Goal: Task Accomplishment & Management: Manage account settings

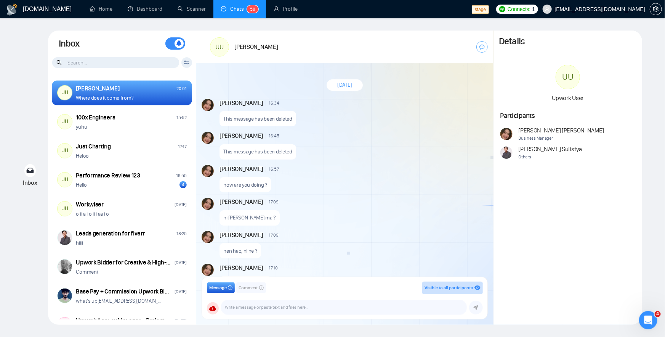
scroll to position [660, 0]
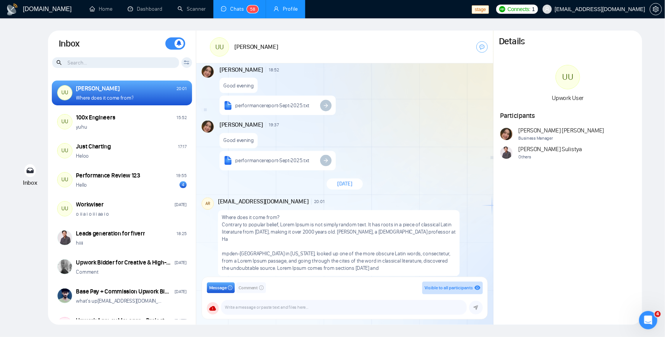
click at [287, 10] on link "Profile" at bounding box center [286, 9] width 24 height 6
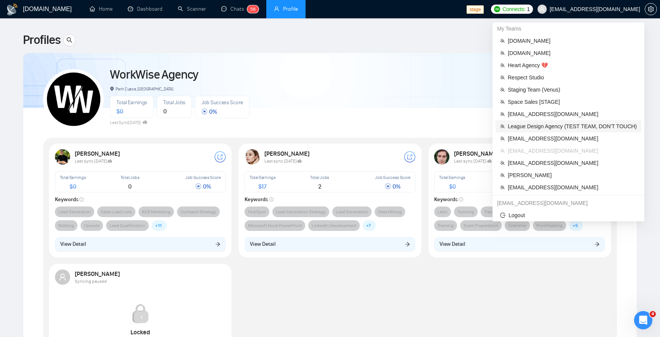
click at [544, 126] on span "League Design Agency (TEST TEAM, DON'T TOUCH)" at bounding box center [571, 126] width 129 height 8
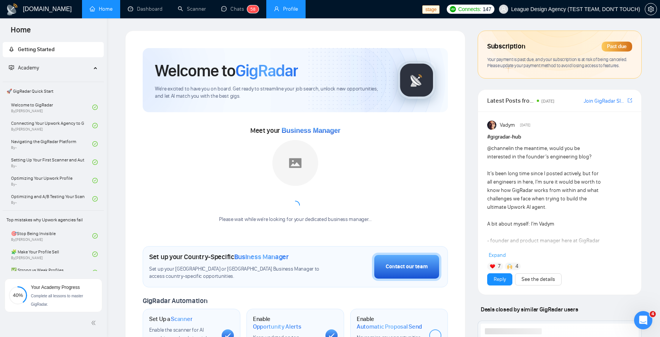
click at [281, 12] on link "Profile" at bounding box center [286, 9] width 24 height 6
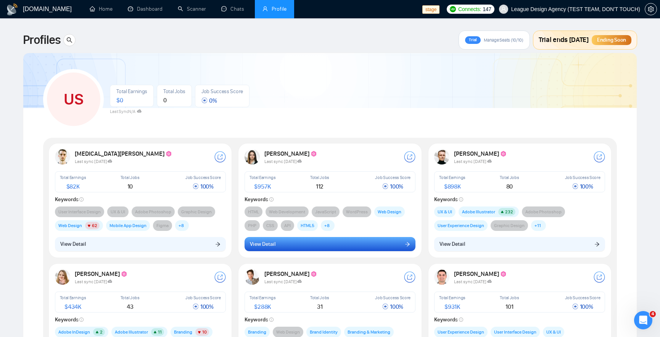
drag, startPoint x: 326, startPoint y: 236, endPoint x: 320, endPoint y: 244, distance: 9.3
click at [320, 244] on div "View Detail" at bounding box center [329, 244] width 171 height 14
click at [320, 244] on button "View Detail" at bounding box center [329, 244] width 171 height 14
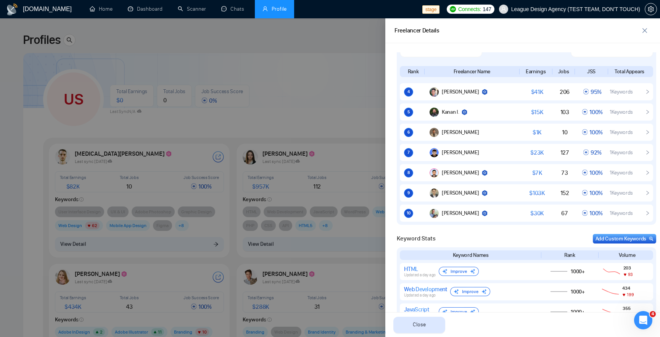
scroll to position [579, 0]
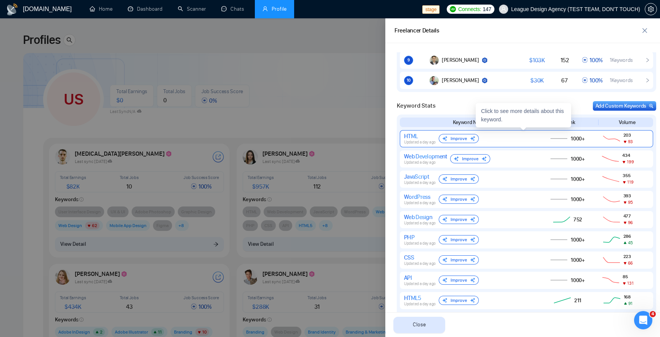
click at [524, 138] on div "HTML Updated a day ago Improve" at bounding box center [470, 138] width 132 height 12
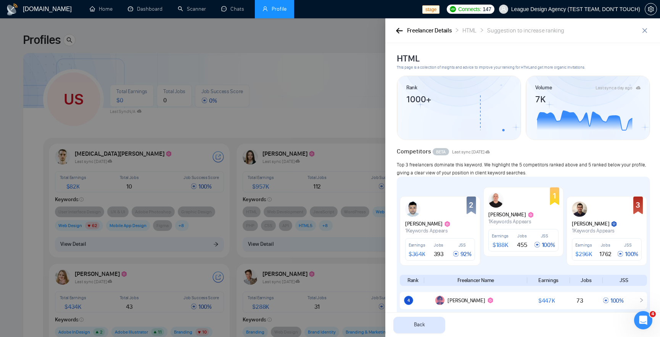
scroll to position [0, 0]
click at [395, 34] on button "button" at bounding box center [398, 30] width 9 height 8
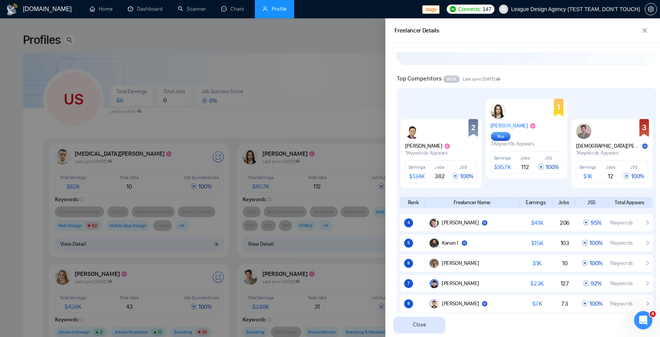
scroll to position [527, 0]
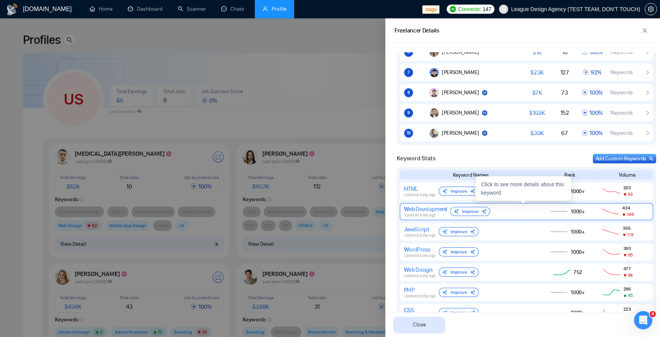
click at [503, 212] on div "Web Development Updated a day ago Improve" at bounding box center [470, 211] width 132 height 12
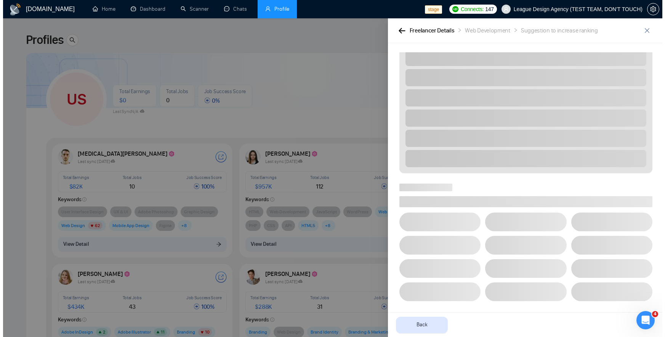
scroll to position [312, 0]
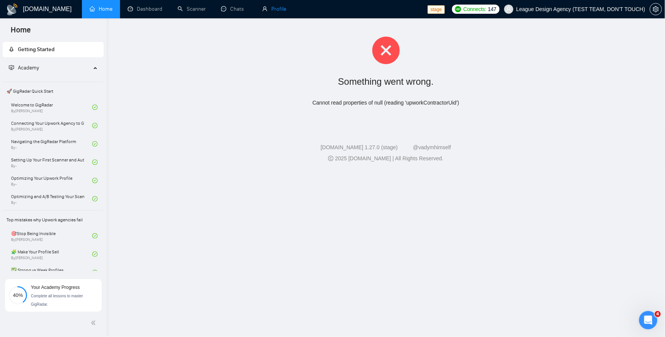
click at [280, 12] on link "Profile" at bounding box center [274, 9] width 24 height 6
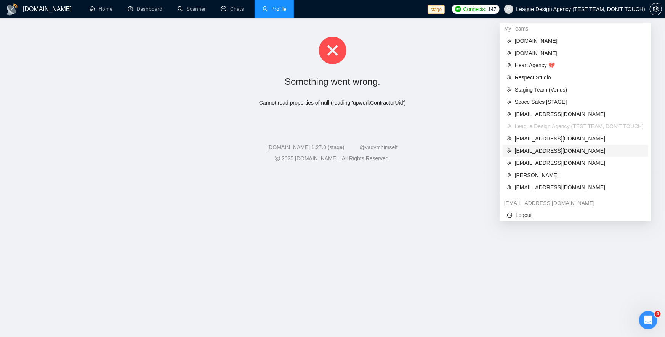
click at [546, 152] on span "[EMAIL_ADDRESS][DOMAIN_NAME]" at bounding box center [579, 150] width 129 height 8
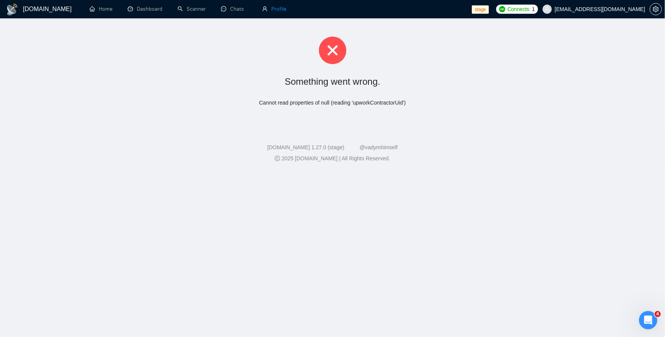
click at [270, 12] on link "Profile" at bounding box center [274, 9] width 24 height 6
click at [270, 14] on li "Profile" at bounding box center [274, 9] width 39 height 18
click at [95, 10] on link "Home" at bounding box center [101, 9] width 23 height 6
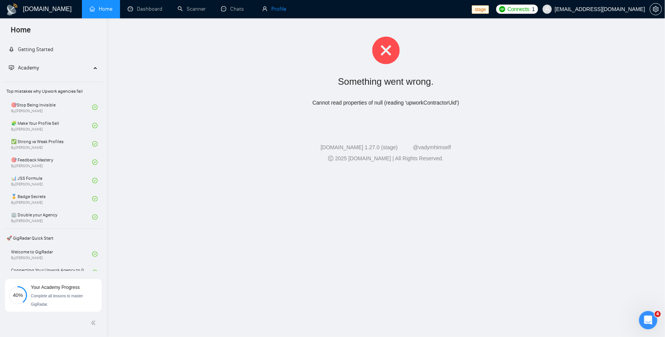
click at [266, 12] on link "Profile" at bounding box center [274, 9] width 24 height 6
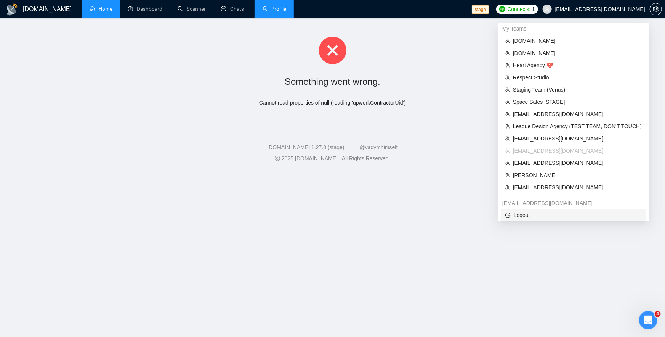
click at [531, 215] on span "Logout" at bounding box center [574, 215] width 136 height 8
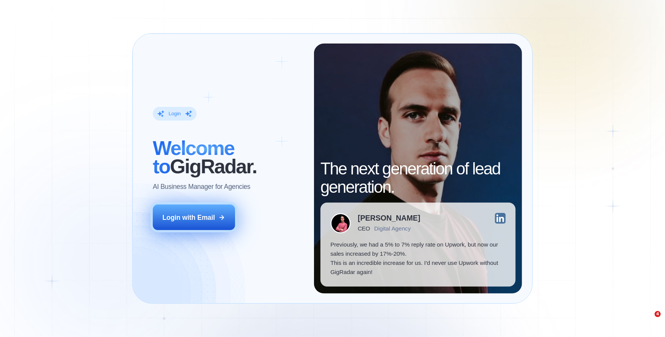
click at [218, 221] on button "Login with Email" at bounding box center [194, 217] width 82 height 26
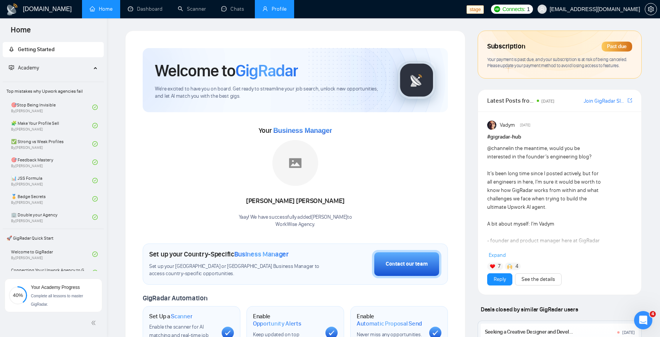
click at [271, 8] on link "Profile" at bounding box center [274, 9] width 24 height 6
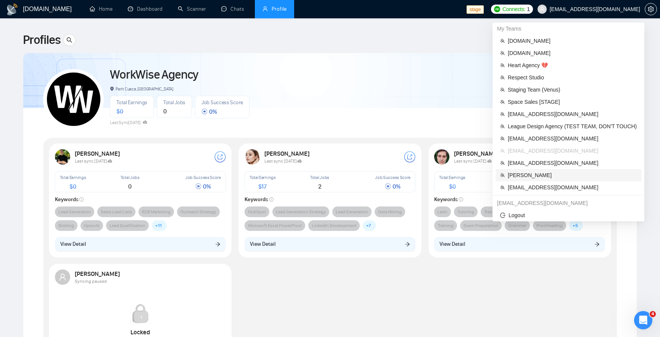
click at [533, 175] on span "[PERSON_NAME]" at bounding box center [571, 175] width 129 height 8
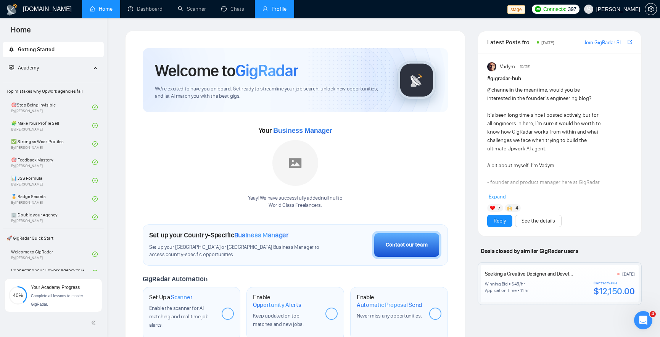
click at [271, 12] on link "Profile" at bounding box center [274, 9] width 24 height 6
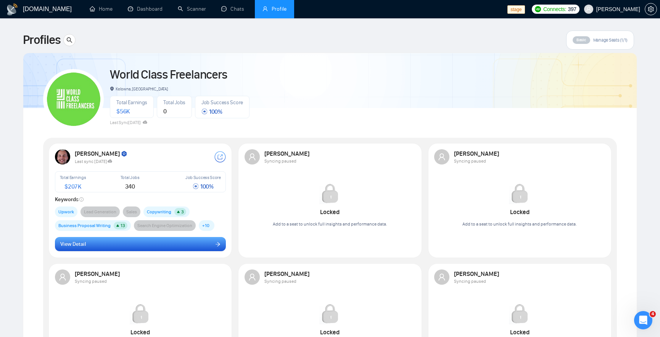
click at [146, 246] on button "View Detail" at bounding box center [140, 244] width 171 height 14
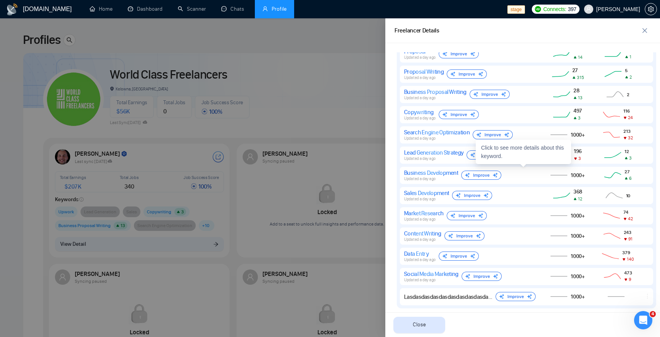
scroll to position [579, 0]
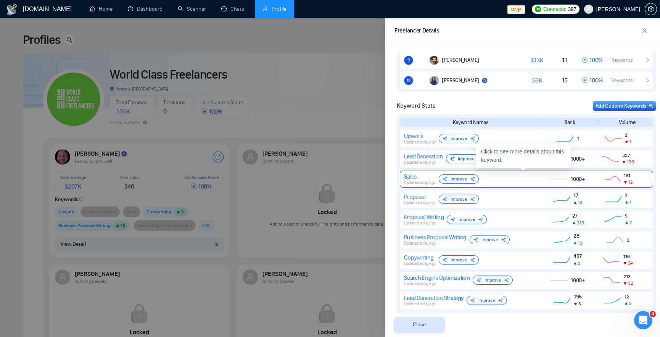
click at [515, 173] on div "Sales Updated a day ago Improve" at bounding box center [470, 179] width 132 height 12
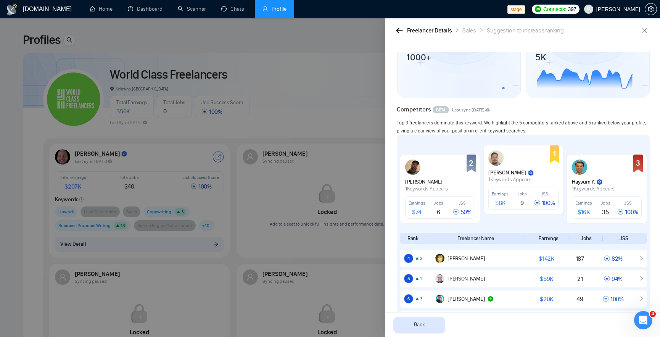
scroll to position [0, 0]
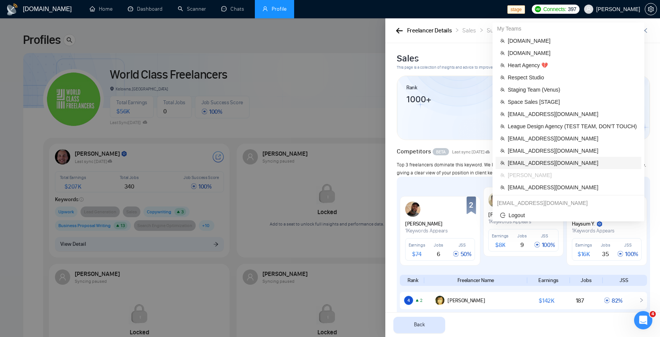
click at [533, 161] on span "[EMAIL_ADDRESS][DOMAIN_NAME]" at bounding box center [571, 163] width 129 height 8
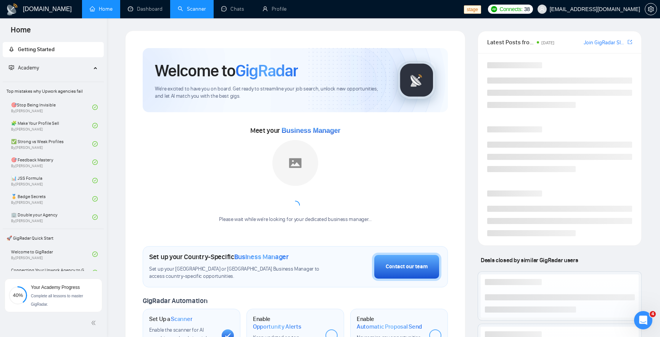
click at [200, 12] on link "Scanner" at bounding box center [192, 9] width 28 height 6
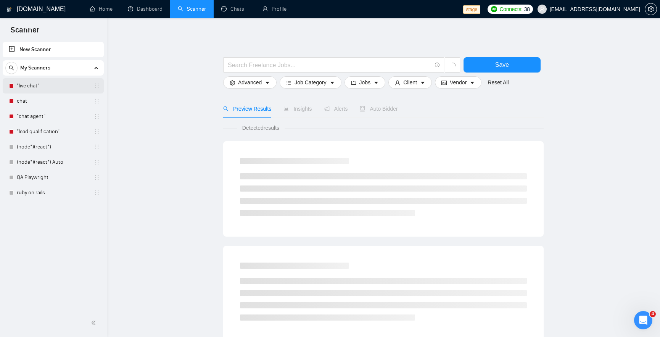
click at [50, 84] on link ""live chat"" at bounding box center [53, 85] width 72 height 15
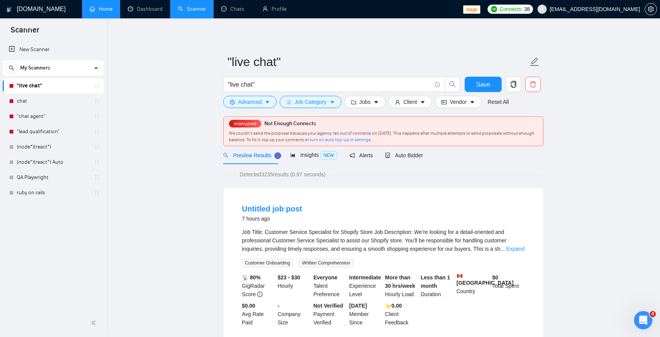
click at [101, 6] on link "Home" at bounding box center [101, 9] width 23 height 6
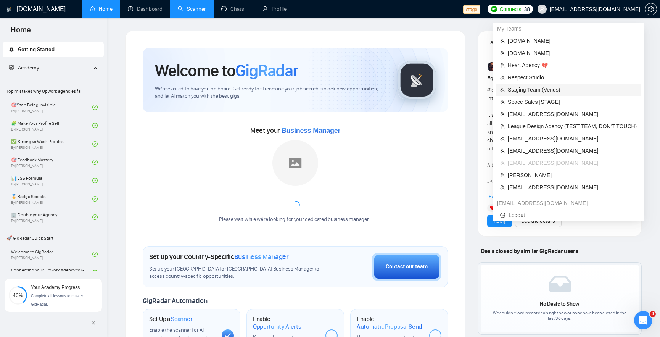
click at [537, 91] on span "Staging Team (Venus)" at bounding box center [571, 89] width 129 height 8
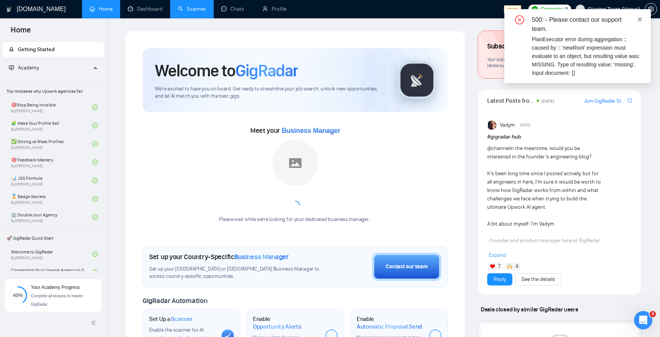
click at [637, 17] on icon "close" at bounding box center [639, 19] width 5 height 5
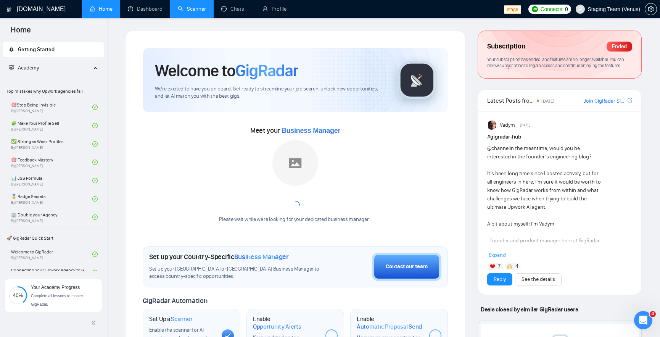
click at [472, 28] on div "GigRadar.io Home Dashboard Scanner Chats Profile stage Connects: 0 Staging Team…" at bounding box center [383, 299] width 553 height 599
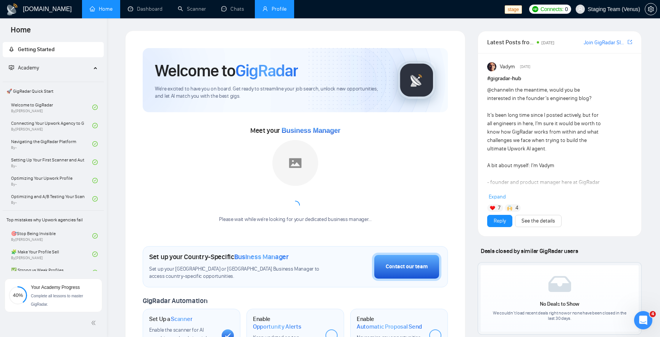
click at [277, 7] on link "Profile" at bounding box center [274, 9] width 24 height 6
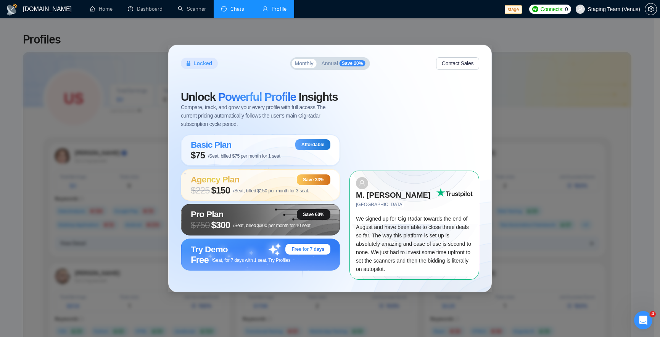
click at [226, 11] on link "Chats" at bounding box center [234, 9] width 26 height 6
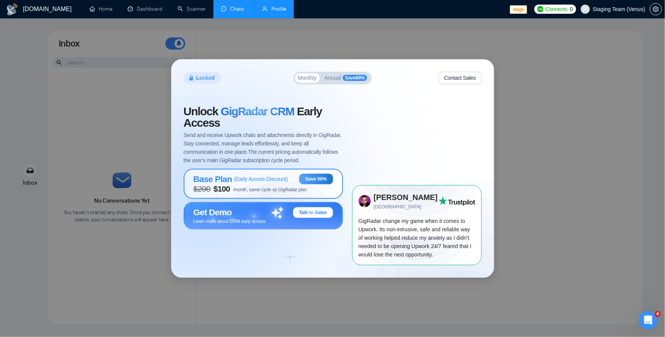
click at [250, 185] on span "$ 200 $ 100 /month, same cycle as GigRadar plan" at bounding box center [251, 188] width 114 height 9
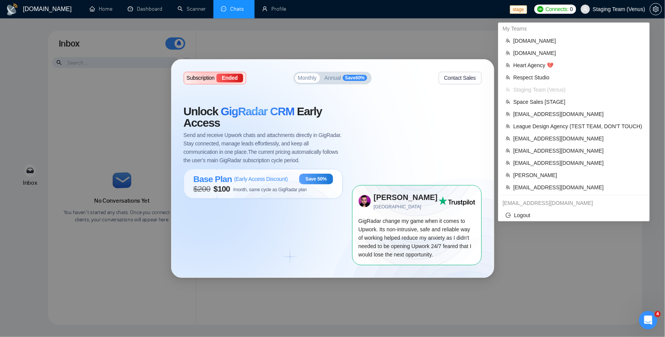
click at [604, 12] on span "Staging Team (Venus)" at bounding box center [613, 9] width 74 height 24
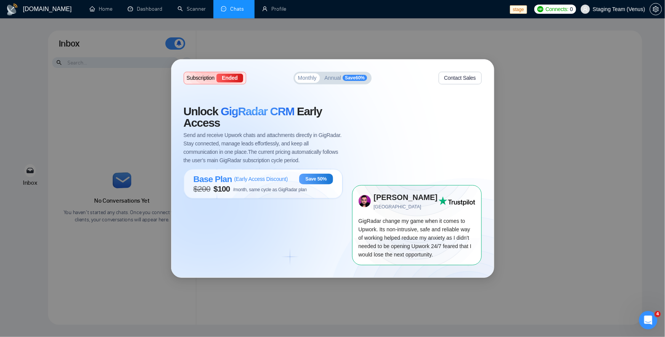
click at [327, 79] on span "Annual" at bounding box center [333, 77] width 17 height 5
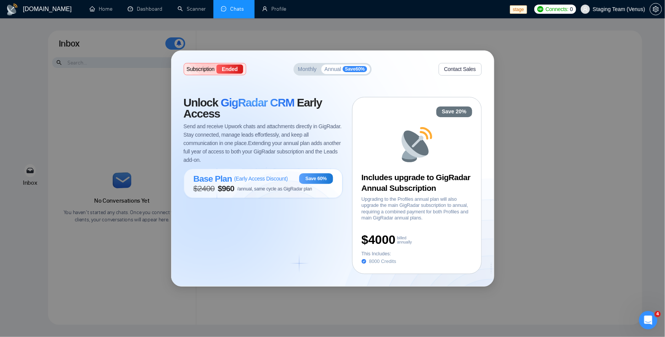
click at [303, 64] on button "Monthly" at bounding box center [307, 69] width 25 height 10
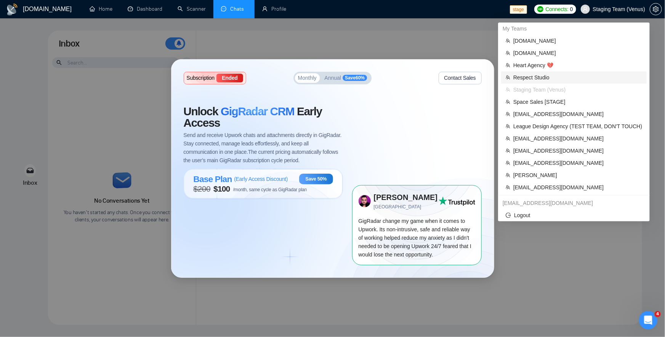
click at [535, 73] on span "Respect Studio" at bounding box center [578, 77] width 129 height 8
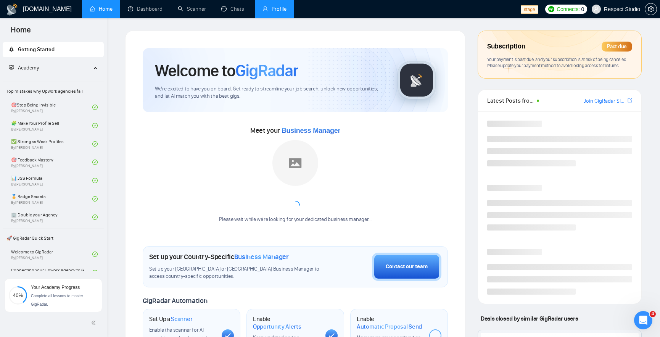
click at [262, 10] on link "Profile" at bounding box center [274, 9] width 24 height 6
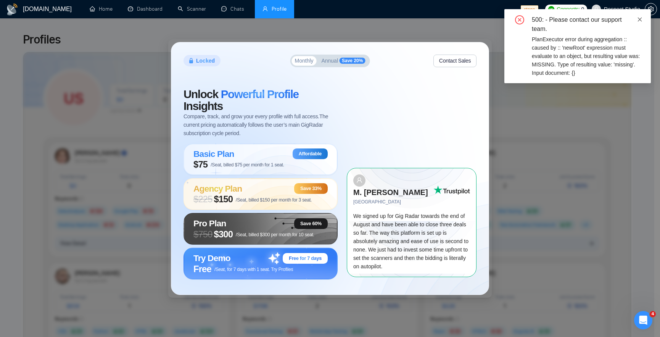
click at [639, 19] on icon "close" at bounding box center [639, 19] width 4 height 4
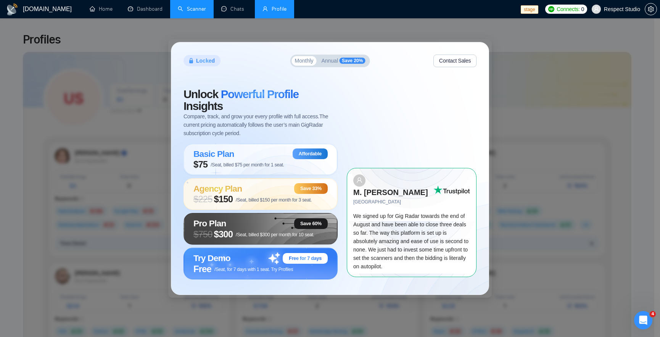
click at [191, 8] on link "Scanner" at bounding box center [192, 9] width 28 height 6
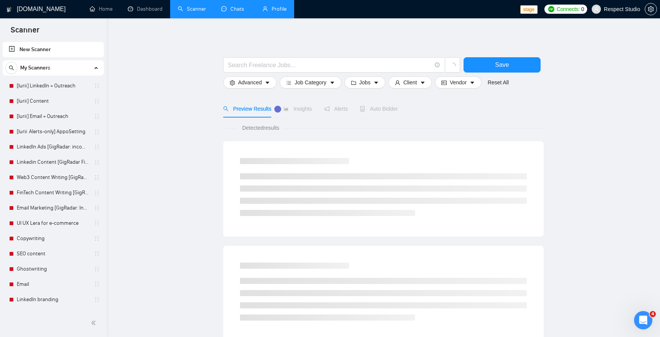
click at [226, 8] on link "Chats" at bounding box center [234, 9] width 26 height 6
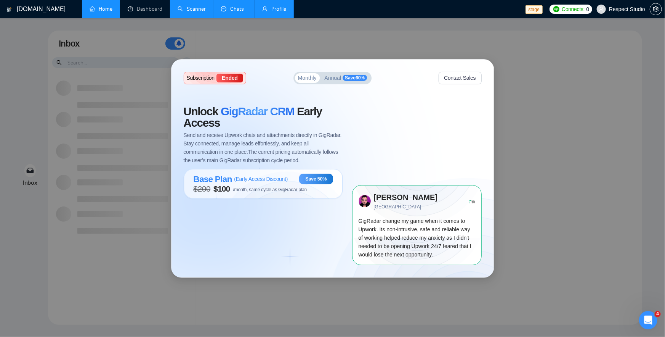
click at [101, 6] on link "Home" at bounding box center [101, 9] width 23 height 6
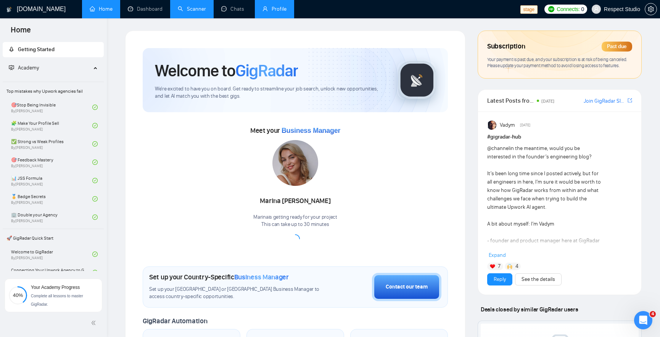
click at [386, 37] on div "Welcome to GigRadar We're excited to have you on board. Get ready to streamline…" at bounding box center [295, 295] width 340 height 530
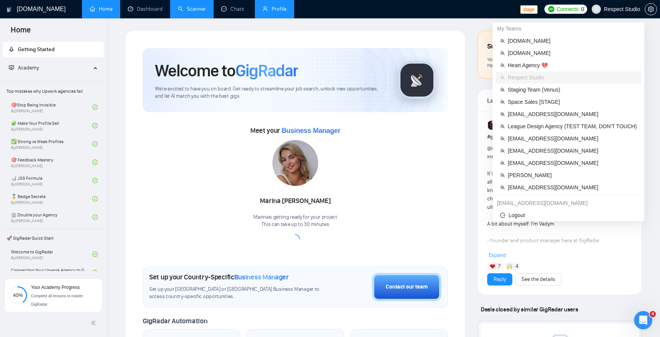
click at [613, 14] on span "Respect Studio" at bounding box center [616, 9] width 58 height 24
click at [537, 104] on span "Space Sales [STAGE]" at bounding box center [571, 102] width 129 height 8
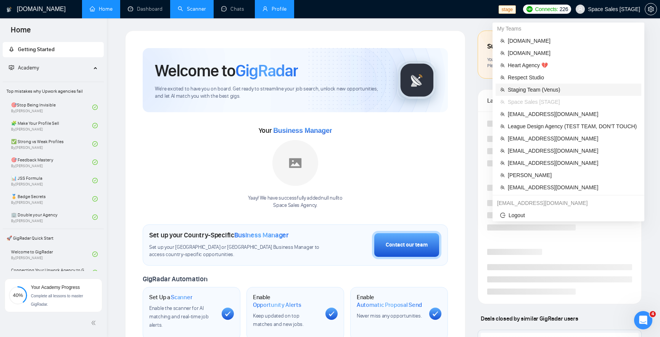
click at [547, 86] on span "Staging Team (Venus)" at bounding box center [571, 89] width 129 height 8
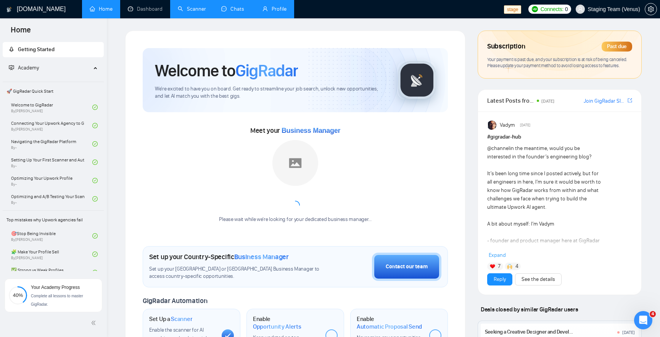
click at [234, 12] on link "Chats" at bounding box center [234, 9] width 26 height 6
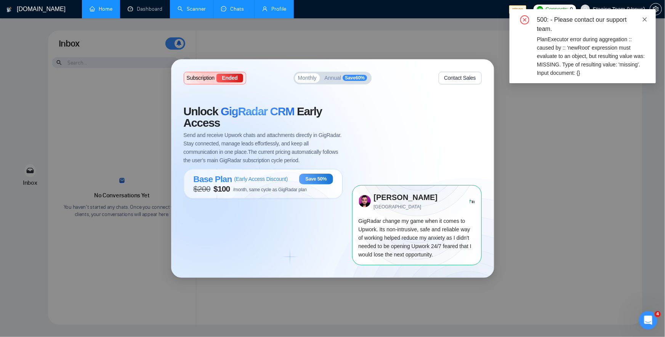
click at [643, 20] on icon "close" at bounding box center [644, 19] width 5 height 5
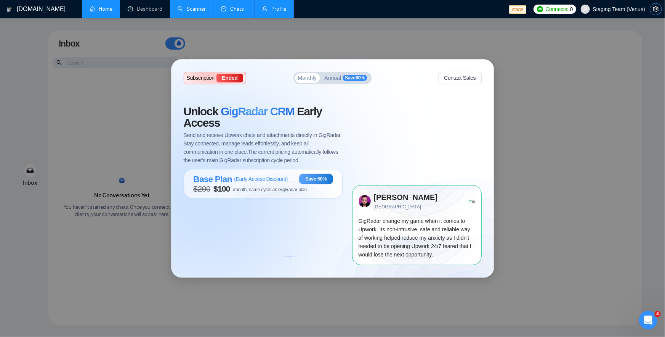
click at [654, 12] on button "button" at bounding box center [656, 9] width 12 height 12
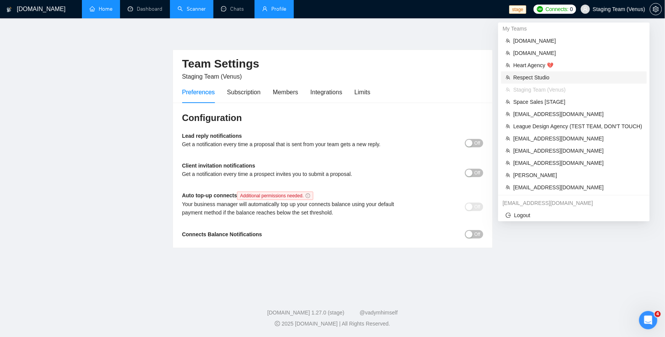
click at [543, 78] on span "Respect Studio" at bounding box center [578, 77] width 129 height 8
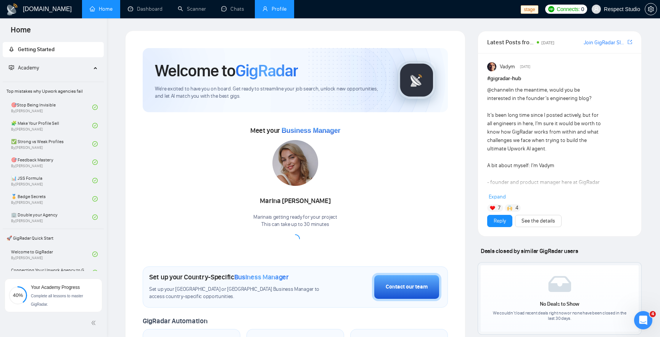
click at [278, 6] on link "Profile" at bounding box center [274, 9] width 24 height 6
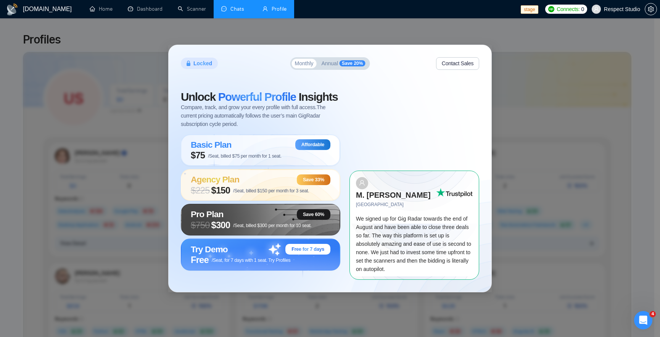
click at [233, 12] on link "Chats" at bounding box center [234, 9] width 26 height 6
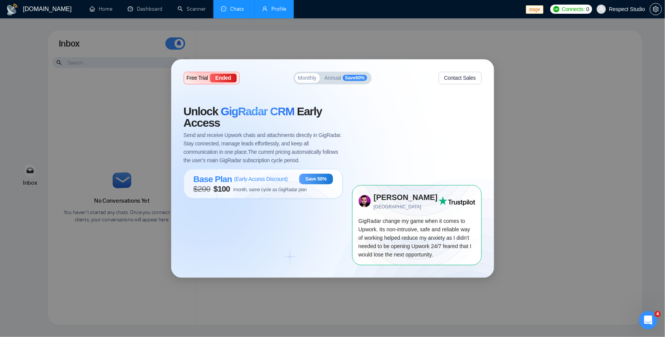
click at [277, 9] on link "Profile" at bounding box center [274, 9] width 24 height 6
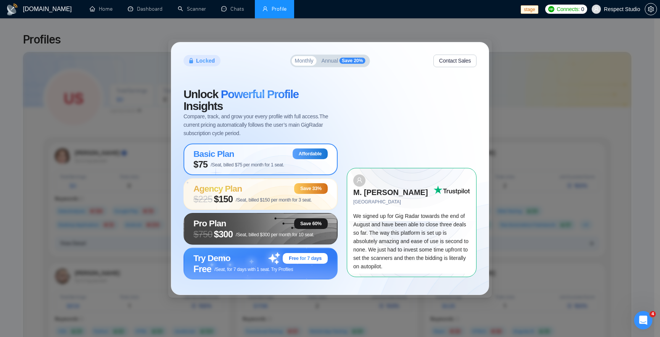
click at [260, 154] on div "Basic Plan Affordable" at bounding box center [260, 153] width 134 height 11
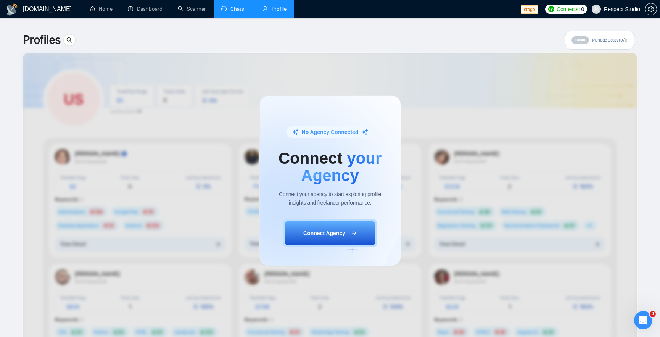
click at [238, 12] on link "Chats" at bounding box center [234, 9] width 26 height 6
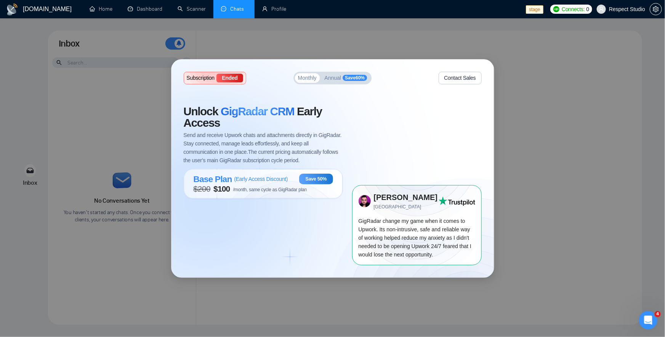
click at [470, 53] on div "Subscription Ended Monthly Annual Save 60 % Contact Sales Unlock GigRadar CRM E…" at bounding box center [332, 168] width 665 height 337
click at [285, 189] on span "/month, same cycle as GigRadar plan" at bounding box center [270, 189] width 74 height 5
click at [244, 185] on span "$ 200 $ 100 /month, same cycle as GigRadar plan" at bounding box center [251, 188] width 114 height 9
click at [244, 183] on div "Base Plan ( Early Access Discount )" at bounding box center [241, 179] width 95 height 10
click at [244, 182] on div "Base Plan ( Early Access Discount )" at bounding box center [241, 179] width 95 height 10
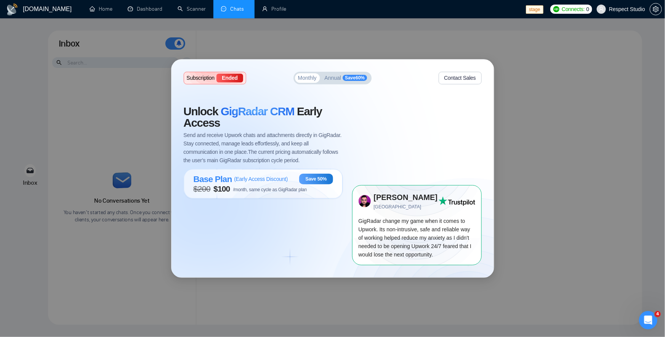
click at [245, 181] on span "( Early Access Discount )" at bounding box center [261, 179] width 54 height 6
click at [247, 180] on span "( Early Access Discount )" at bounding box center [261, 179] width 54 height 6
drag, startPoint x: 249, startPoint y: 179, endPoint x: 253, endPoint y: 178, distance: 4.0
click at [253, 178] on span "( Early Access Discount )" at bounding box center [261, 179] width 54 height 6
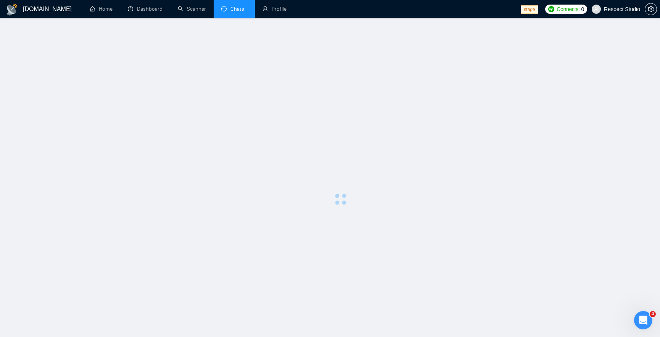
click at [254, 178] on div at bounding box center [341, 198] width 614 height 337
click at [254, 182] on div at bounding box center [341, 198] width 614 height 337
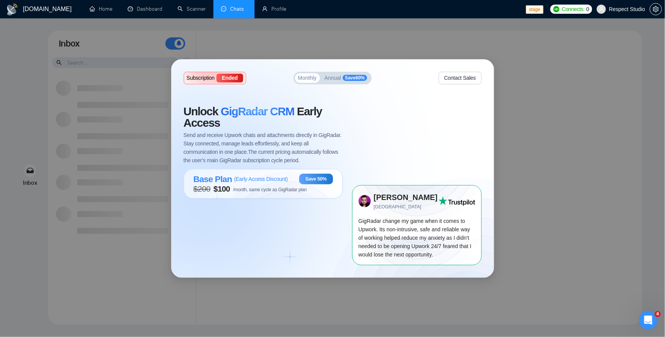
click at [258, 177] on span "( Early Access Discount )" at bounding box center [261, 179] width 54 height 6
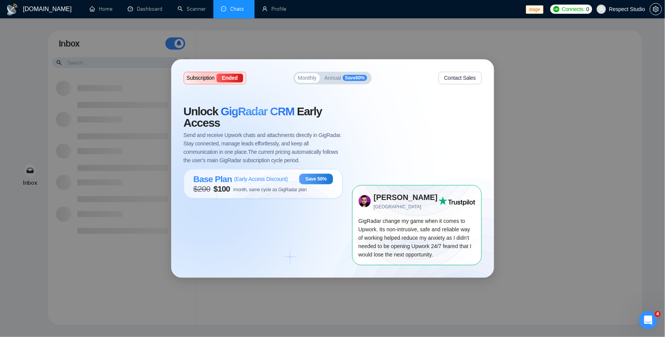
click at [258, 178] on span "( Early Access Discount )" at bounding box center [261, 179] width 54 height 6
click at [266, 186] on span "$ 200 $ 100 /month, same cycle as GigRadar plan" at bounding box center [251, 188] width 114 height 9
click at [337, 80] on span "Annual" at bounding box center [333, 77] width 17 height 5
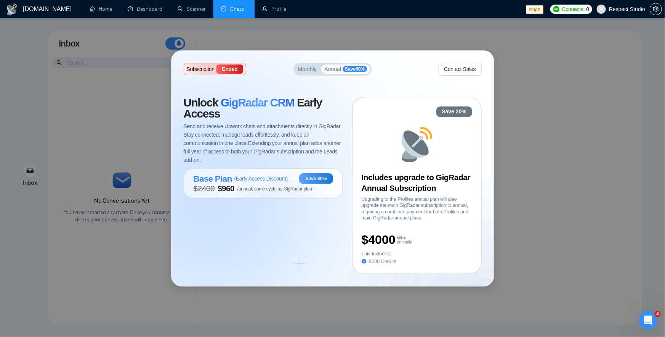
click at [307, 69] on span "Monthly" at bounding box center [307, 68] width 19 height 5
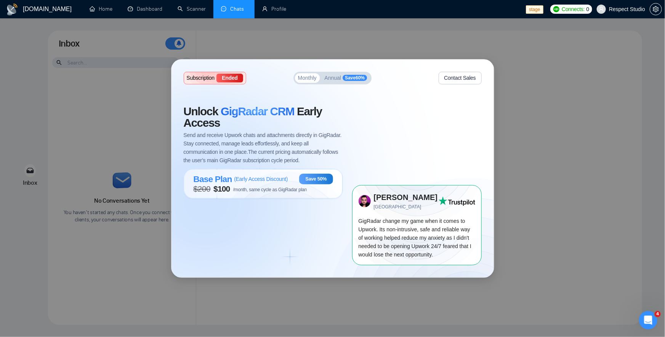
click at [291, 189] on span "/month, same cycle as GigRadar plan" at bounding box center [270, 189] width 74 height 5
click at [352, 79] on span "Save 60 %" at bounding box center [355, 78] width 24 height 6
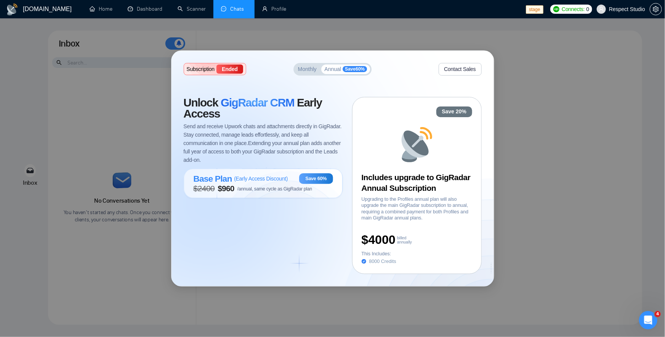
click at [287, 187] on span "/annual, same cycle as GigRadar plan" at bounding box center [275, 188] width 75 height 5
drag, startPoint x: 287, startPoint y: 183, endPoint x: 301, endPoint y: 148, distance: 38.2
click at [294, 169] on div "Base Plan ( Early Access Discount ) Save 60% $ 2400 $ 960 /annual, same cycle a…" at bounding box center [263, 183] width 159 height 30
click at [307, 70] on span "Monthly" at bounding box center [307, 68] width 19 height 5
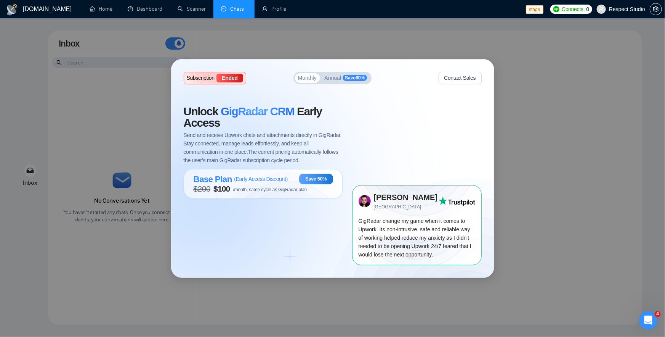
click at [342, 61] on div "Subscription Ended Monthly Annual Save 60 % Contact Sales Unlock GigRadar CRM E…" at bounding box center [333, 168] width 323 height 218
click at [342, 71] on div "Subscription Ended Monthly Annual Save 60 % Contact Sales Unlock GigRadar CRM E…" at bounding box center [333, 168] width 323 height 218
click at [330, 80] on span "Annual" at bounding box center [333, 77] width 17 height 5
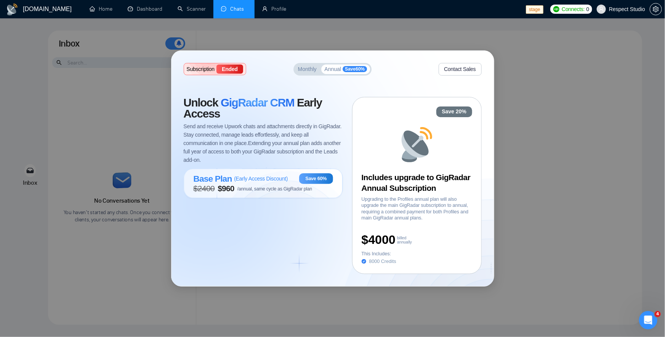
click at [284, 144] on span "Send and receive Upwork chats and attachments directly in GigRadar. Stay connec…" at bounding box center [263, 143] width 159 height 42
click at [295, 176] on div "Base Plan ( Early Access Discount ) Save 60%" at bounding box center [264, 178] width 140 height 11
click at [304, 70] on span "Monthly" at bounding box center [307, 68] width 19 height 5
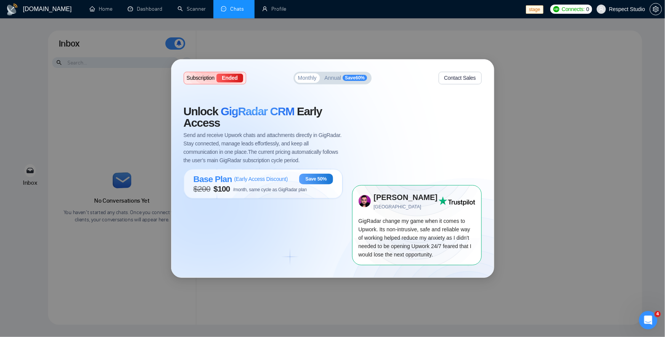
click at [262, 178] on div "Base Plan ( Early Access Discount ) Save 50% $ 200 $ 100 /month, same cycle as …" at bounding box center [264, 183] width 140 height 20
click at [262, 180] on span "( Early Access Discount )" at bounding box center [261, 179] width 54 height 6
click at [108, 6] on link "Home" at bounding box center [101, 9] width 23 height 6
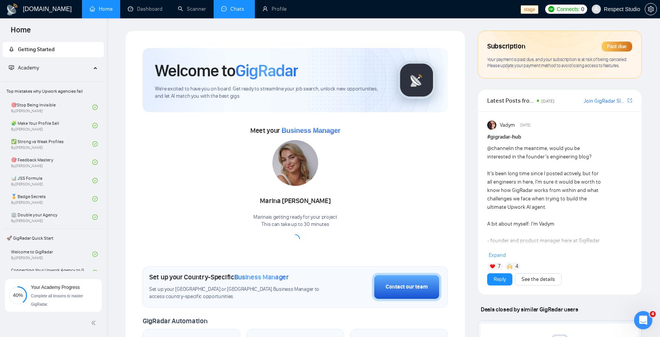
click at [238, 9] on link "Chats" at bounding box center [234, 9] width 26 height 6
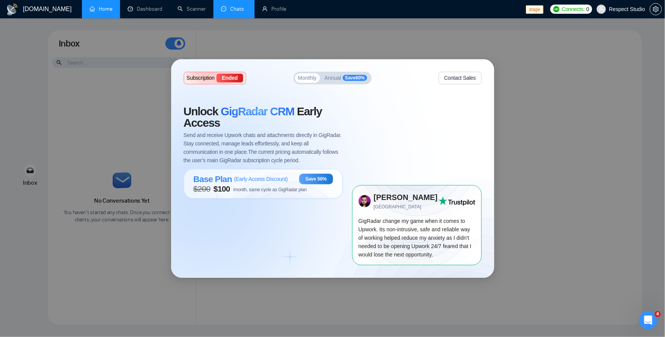
click at [98, 7] on link "Home" at bounding box center [101, 9] width 23 height 6
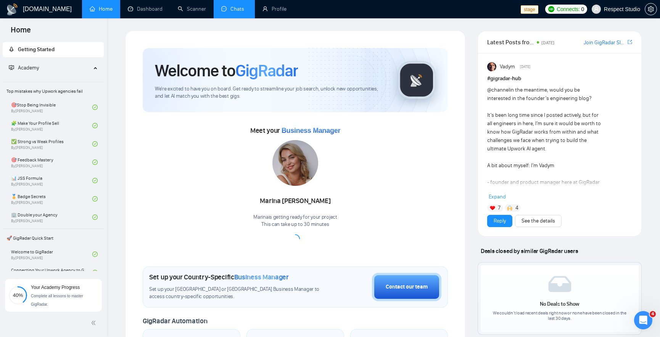
click at [232, 10] on link "Chats" at bounding box center [234, 9] width 26 height 6
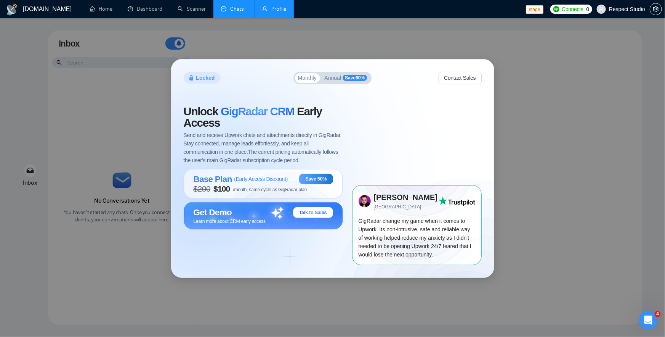
click at [274, 8] on link "Profile" at bounding box center [274, 9] width 24 height 6
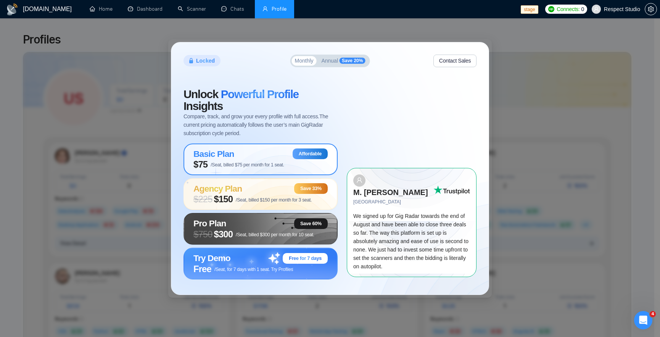
click at [245, 157] on div "Basic Plan Affordable" at bounding box center [260, 153] width 134 height 11
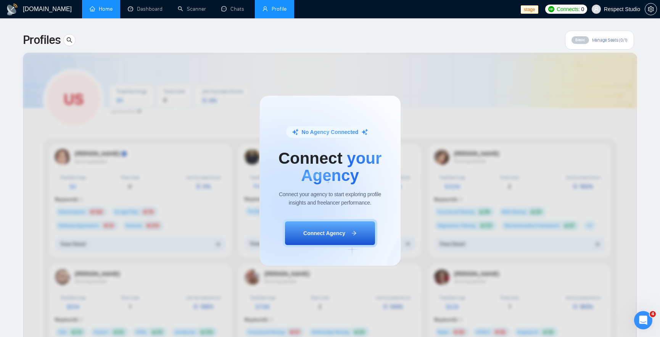
click at [108, 12] on link "Home" at bounding box center [101, 9] width 23 height 6
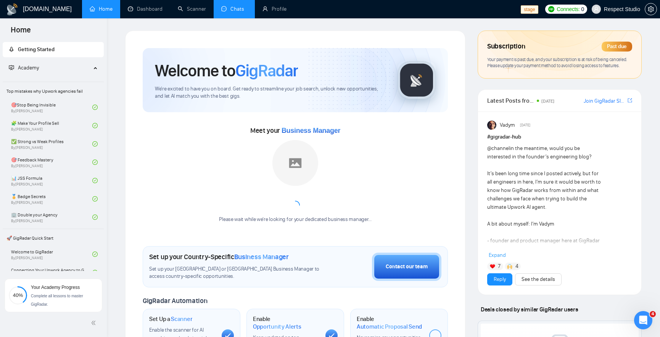
click at [241, 11] on link "Chats" at bounding box center [234, 9] width 26 height 6
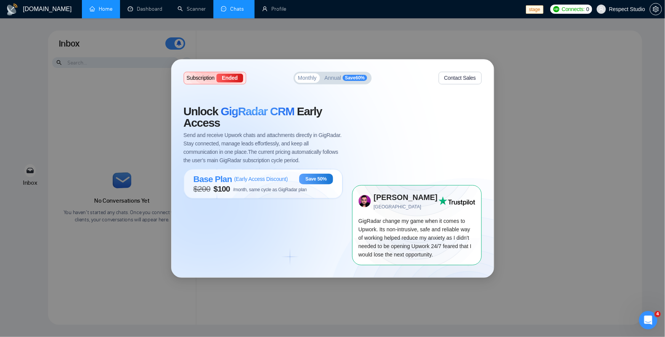
click at [93, 6] on link "Home" at bounding box center [101, 9] width 23 height 6
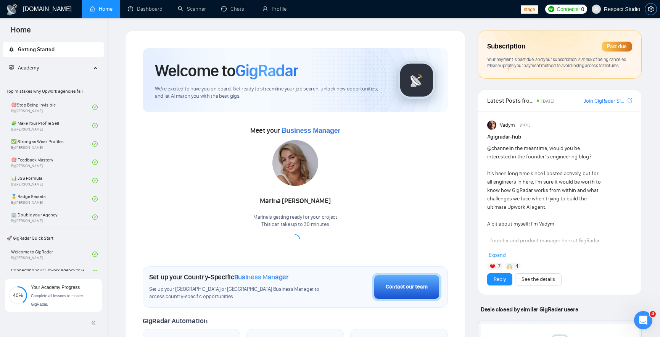
click at [650, 12] on button "button" at bounding box center [650, 9] width 12 height 12
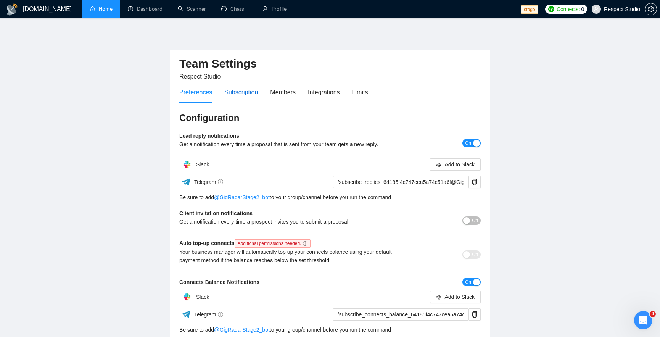
click at [238, 96] on div "Subscription" at bounding box center [241, 92] width 34 height 10
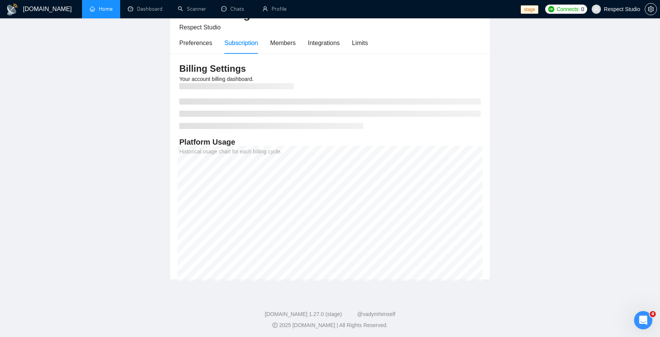
scroll to position [50, 0]
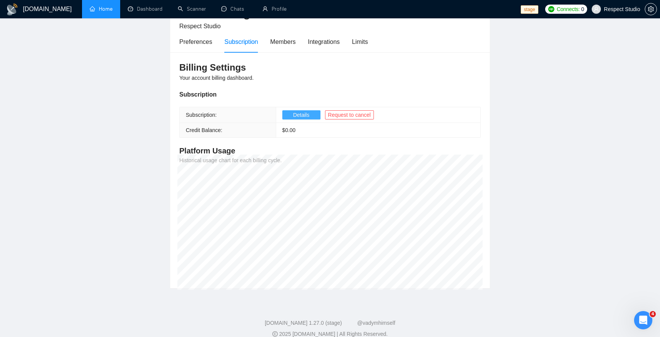
click at [308, 114] on span "Details" at bounding box center [301, 115] width 16 height 8
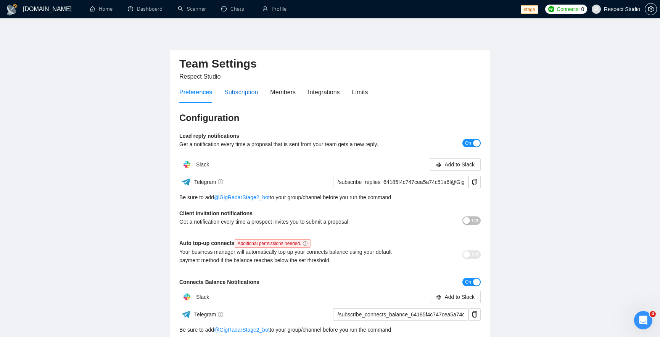
click at [251, 93] on div "Subscription" at bounding box center [241, 92] width 34 height 10
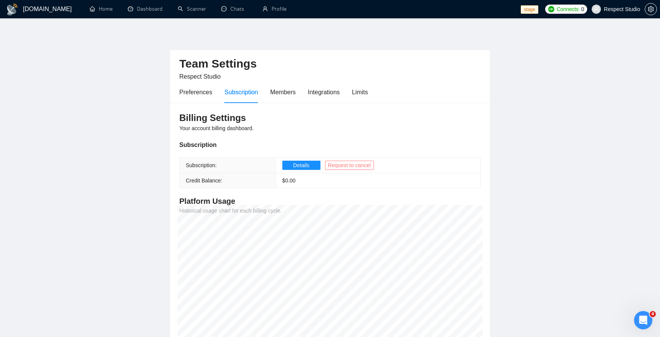
click at [359, 164] on span "Request to cancel" at bounding box center [349, 165] width 43 height 8
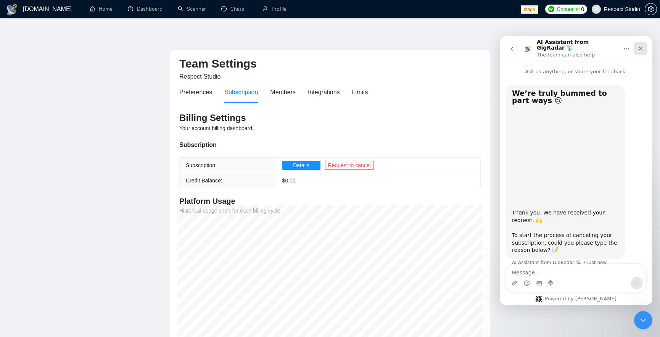
scroll to position [6, 0]
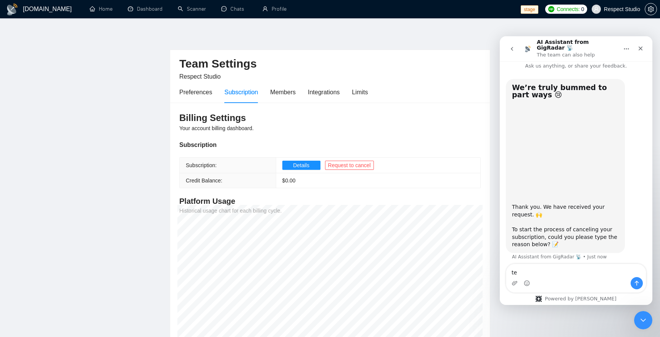
type textarea "t"
type textarea "for testing purpose"
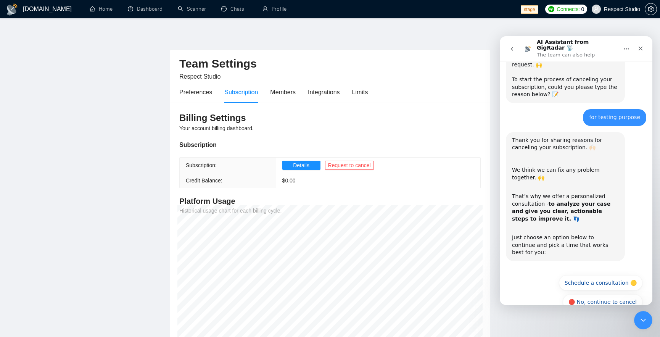
scroll to position [160, 0]
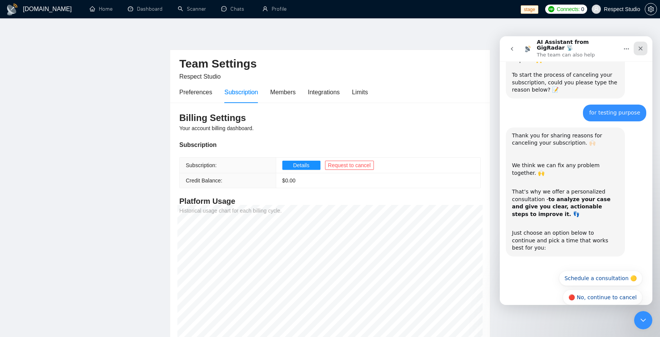
click at [638, 47] on icon "Close" at bounding box center [640, 48] width 6 height 6
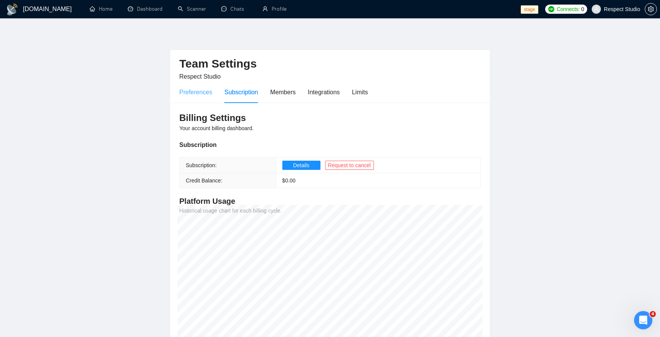
click at [198, 86] on div "Preferences" at bounding box center [195, 92] width 33 height 22
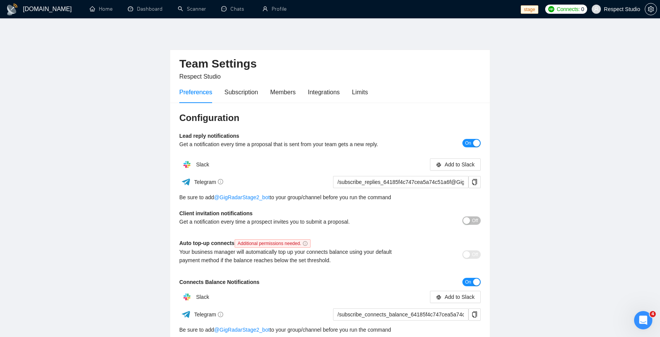
click at [621, 9] on span "Respect Studio" at bounding box center [622, 9] width 36 height 0
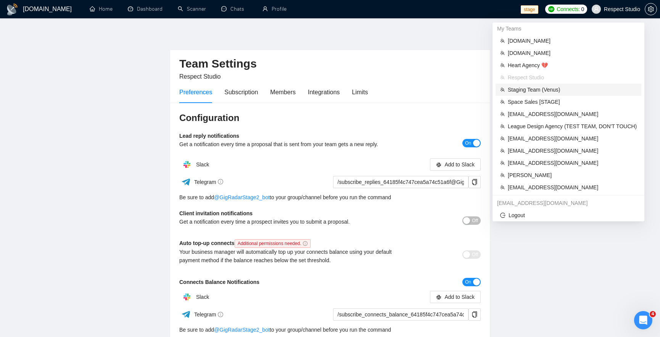
click at [547, 90] on span "Staging Team (Venus)" at bounding box center [571, 89] width 129 height 8
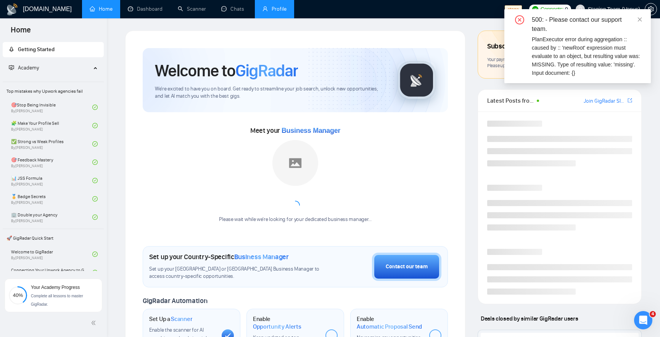
click at [262, 9] on link "Profile" at bounding box center [274, 9] width 24 height 6
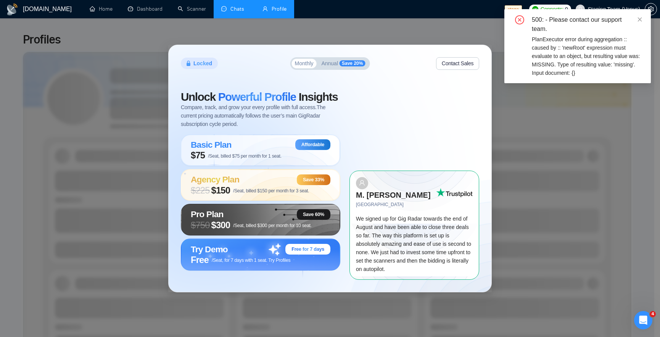
click at [234, 10] on link "Chats" at bounding box center [234, 9] width 26 height 6
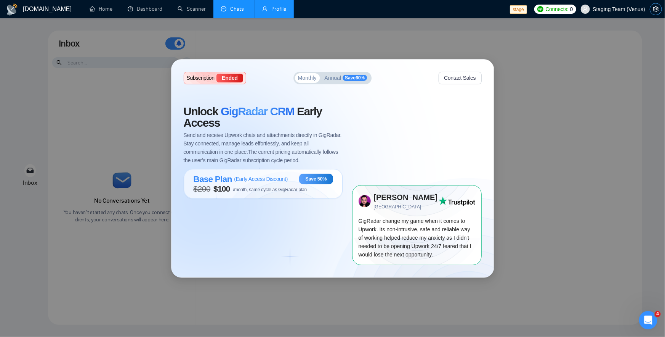
click at [654, 11] on icon "setting" at bounding box center [656, 9] width 6 height 6
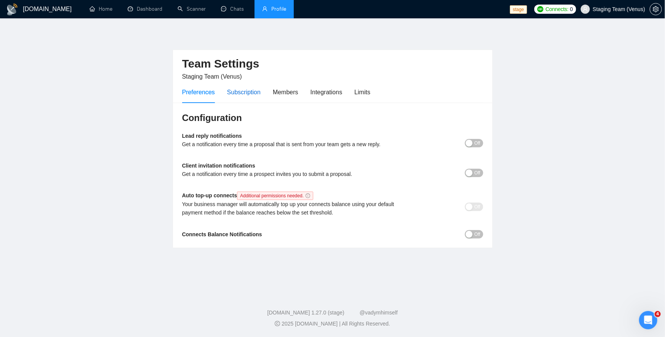
click at [245, 93] on div "Subscription" at bounding box center [244, 92] width 34 height 10
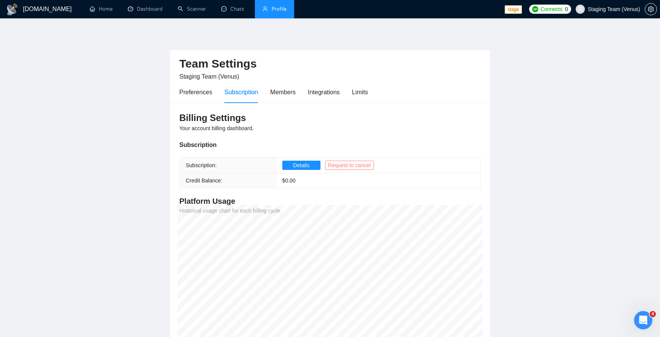
click at [349, 165] on span "Request to cancel" at bounding box center [349, 165] width 43 height 8
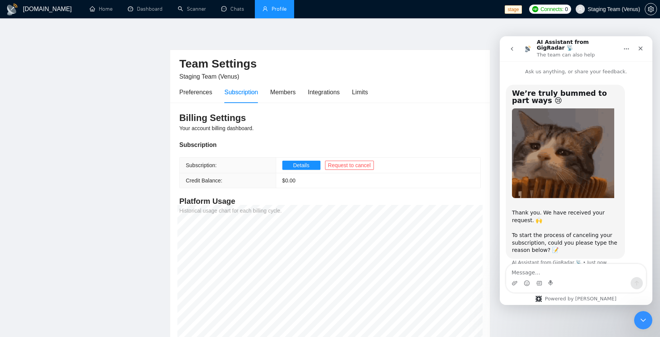
scroll to position [6, 0]
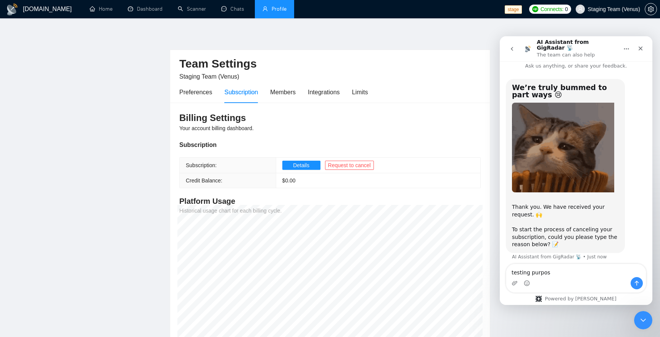
type textarea "testing purpose"
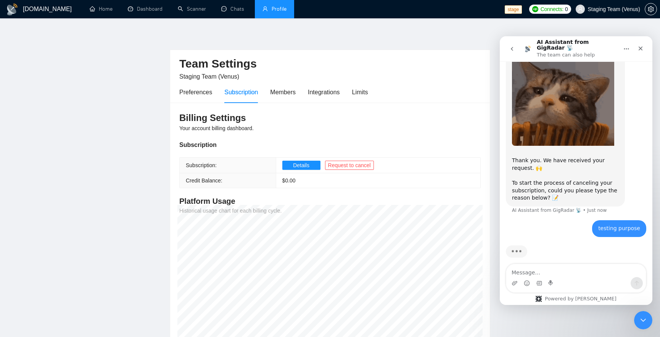
scroll to position [53, 0]
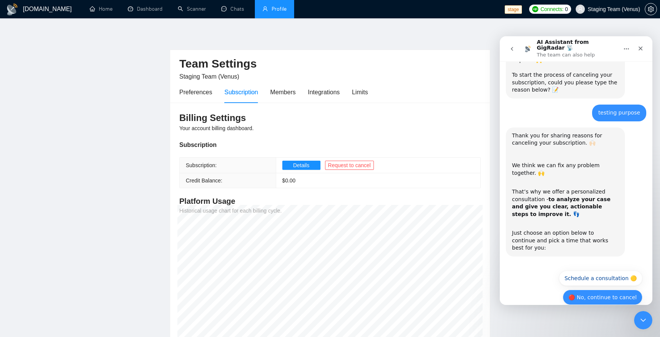
click at [600, 289] on button "🔴 No, continue to cancel" at bounding box center [602, 296] width 80 height 15
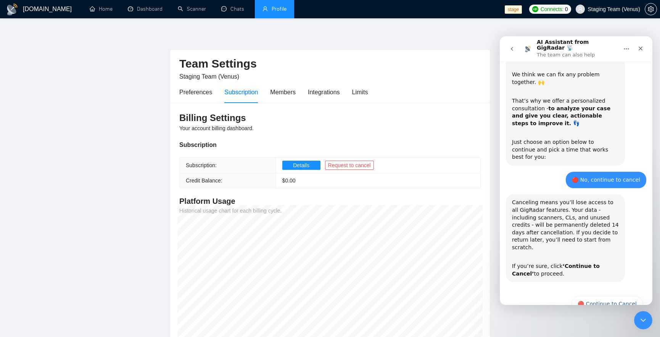
scroll to position [251, 0]
click at [195, 12] on link "Scanner" at bounding box center [192, 9] width 28 height 6
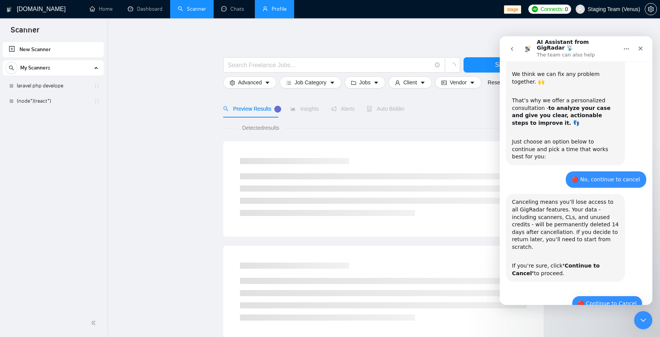
click at [591, 295] on button "🔴 Continue to Cancel" at bounding box center [606, 302] width 71 height 15
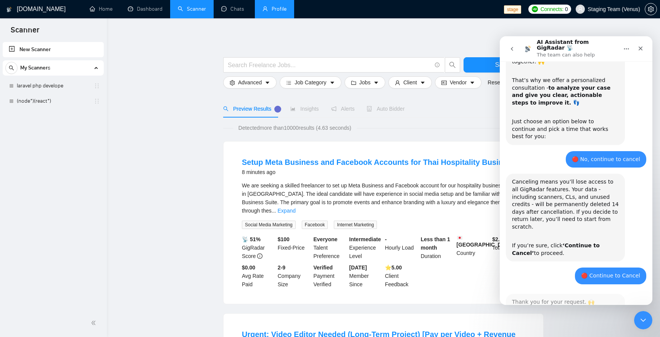
scroll to position [307, 0]
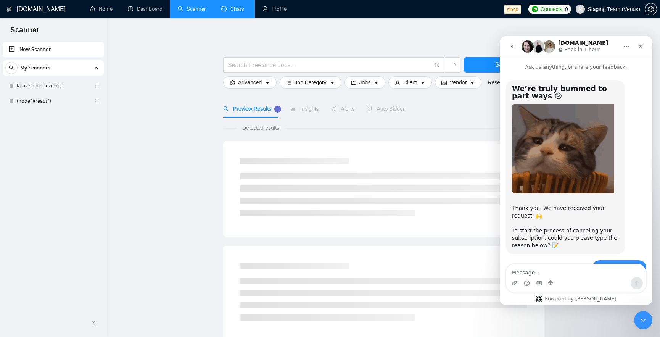
scroll to position [362, 0]
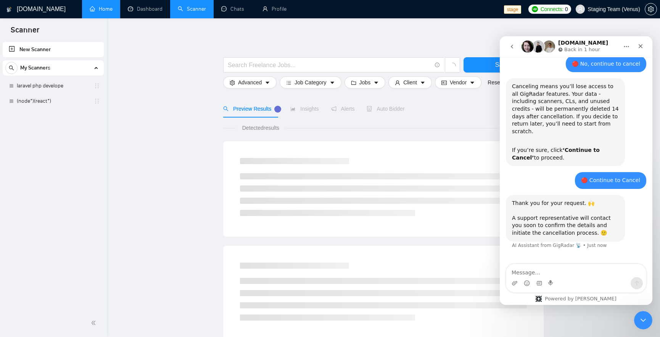
click at [95, 12] on link "Home" at bounding box center [101, 9] width 23 height 6
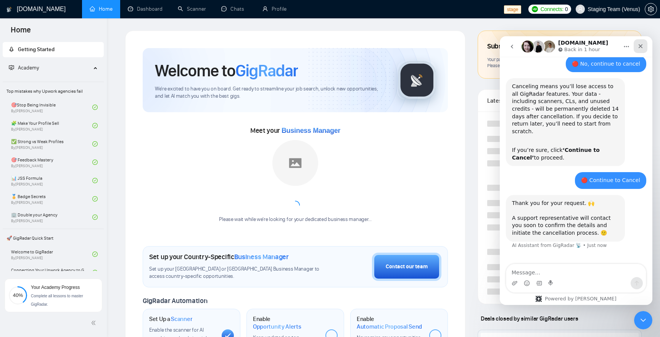
click at [639, 46] on icon "Close" at bounding box center [640, 46] width 4 height 4
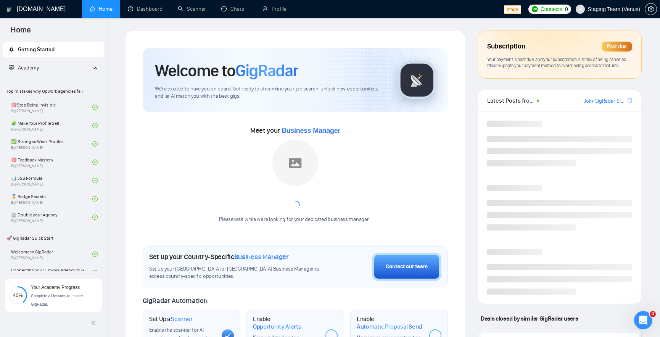
scroll to position [362, 0]
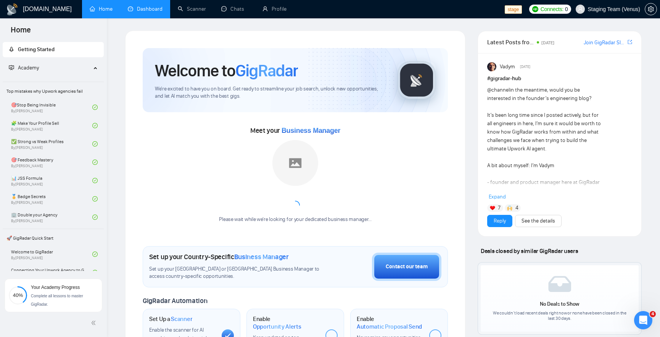
click at [155, 12] on link "Dashboard" at bounding box center [145, 9] width 35 height 6
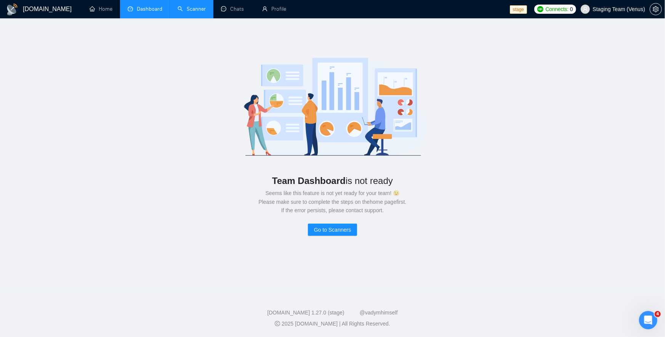
click at [179, 6] on link "Scanner" at bounding box center [192, 9] width 28 height 6
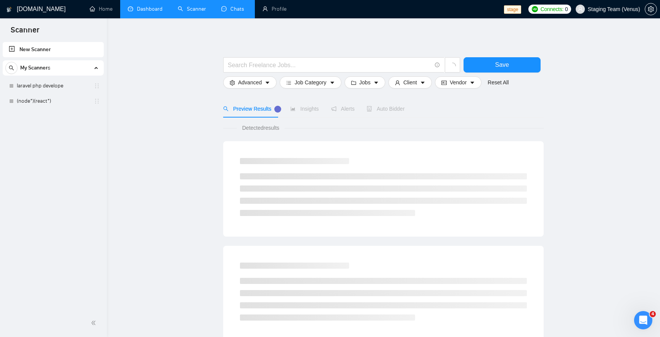
click at [225, 10] on link "Chats" at bounding box center [234, 9] width 26 height 6
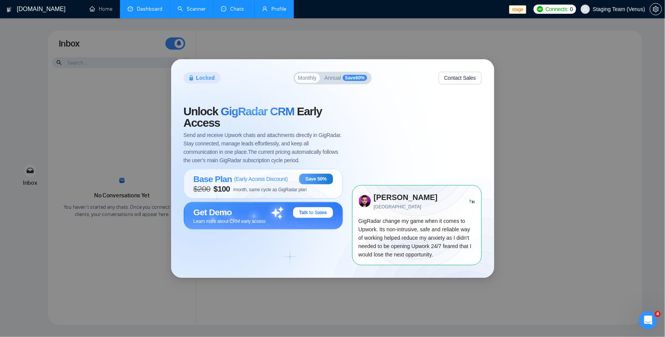
click at [272, 6] on link "Profile" at bounding box center [274, 9] width 24 height 6
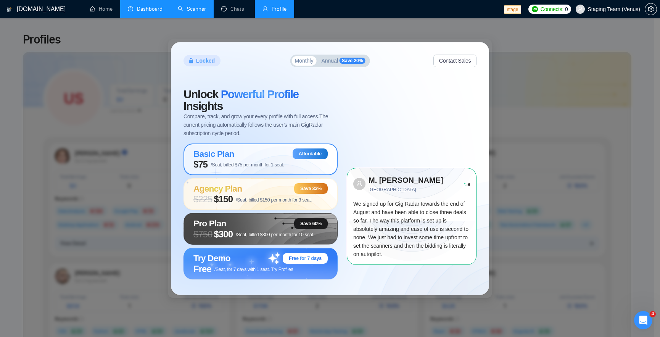
click at [251, 164] on span "/Seat, billed $75 per month for 1 seat." at bounding box center [247, 164] width 74 height 5
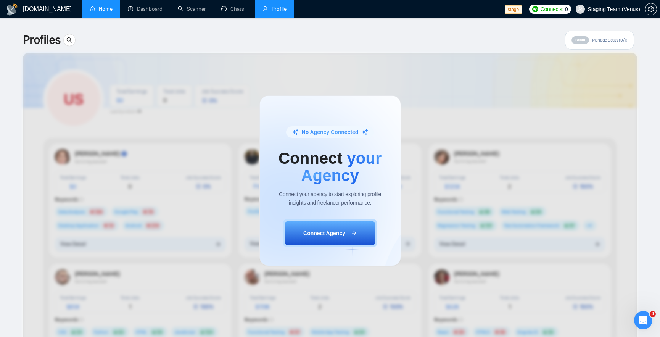
click at [105, 8] on link "Home" at bounding box center [101, 9] width 23 height 6
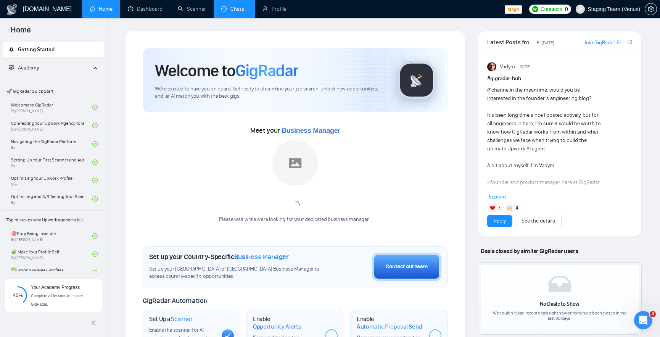
click at [238, 10] on link "Chats" at bounding box center [234, 9] width 26 height 6
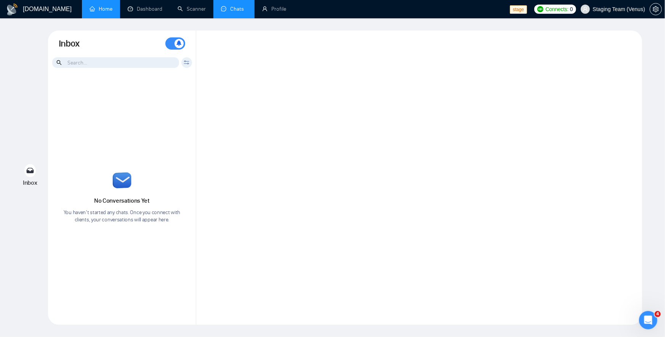
click at [96, 8] on link "Home" at bounding box center [101, 9] width 23 height 6
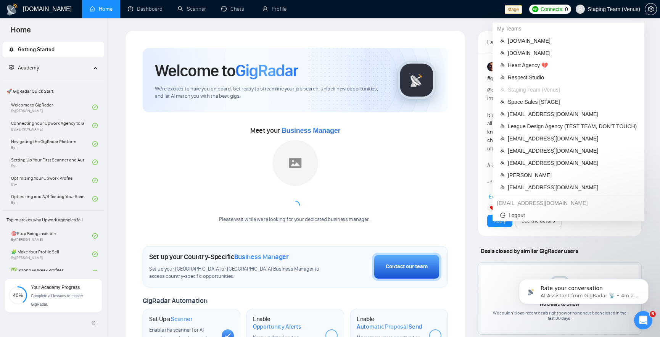
click at [597, 9] on span "Staging Team (Venus)" at bounding box center [613, 9] width 53 height 0
click at [547, 176] on span "[PERSON_NAME]" at bounding box center [571, 175] width 129 height 8
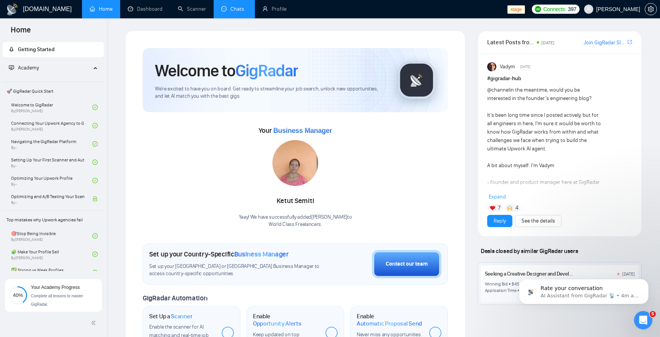
click at [221, 12] on link "Chats" at bounding box center [234, 9] width 26 height 6
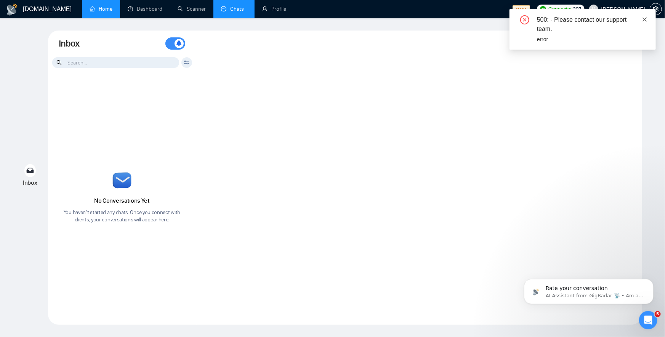
drag, startPoint x: 642, startPoint y: 18, endPoint x: 647, endPoint y: 18, distance: 5.0
click at [642, 18] on div "500: - Please contact our support team. error" at bounding box center [583, 29] width 146 height 40
click at [645, 18] on icon "close" at bounding box center [645, 19] width 4 height 4
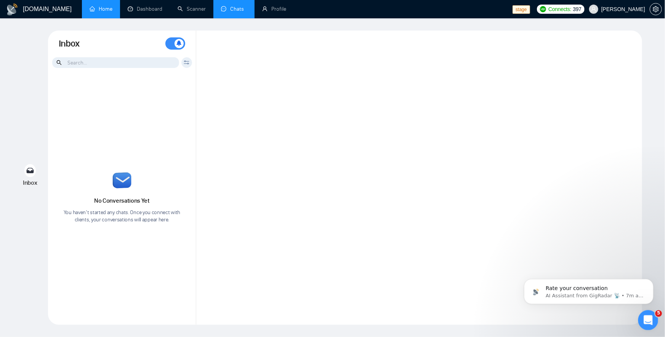
click at [645, 321] on icon "Open Intercom Messenger" at bounding box center [647, 319] width 13 height 13
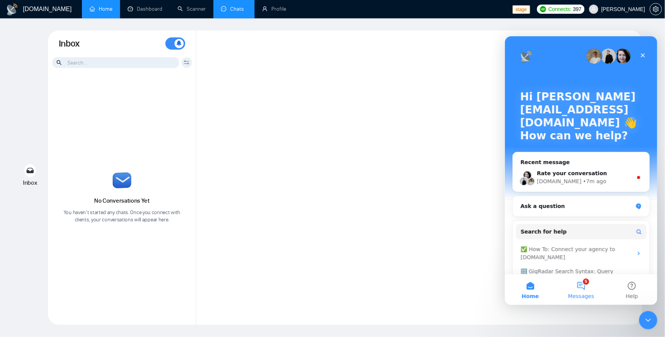
click at [579, 288] on button "5 Messages" at bounding box center [580, 289] width 51 height 30
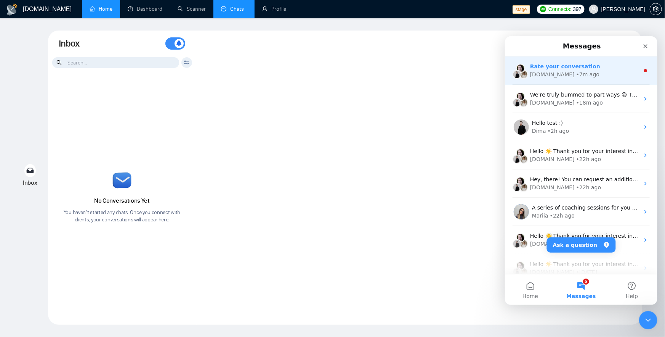
click at [586, 71] on div "[DOMAIN_NAME] • 7m ago" at bounding box center [584, 74] width 109 height 8
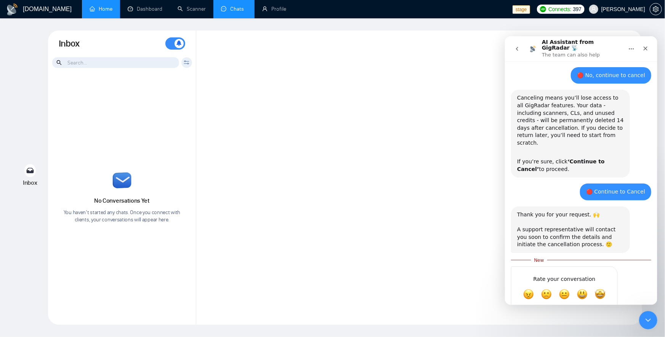
scroll to position [358, 0]
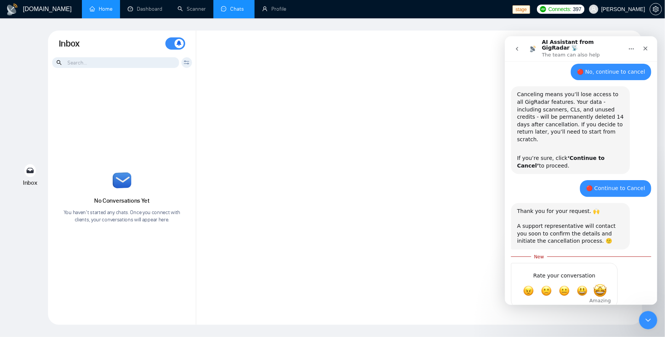
click at [604, 283] on span "Amazing" at bounding box center [600, 290] width 14 height 14
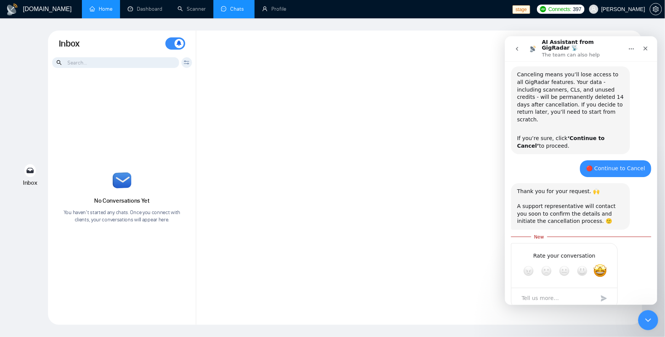
click at [640, 313] on div "Close Intercom Messenger" at bounding box center [647, 319] width 18 height 18
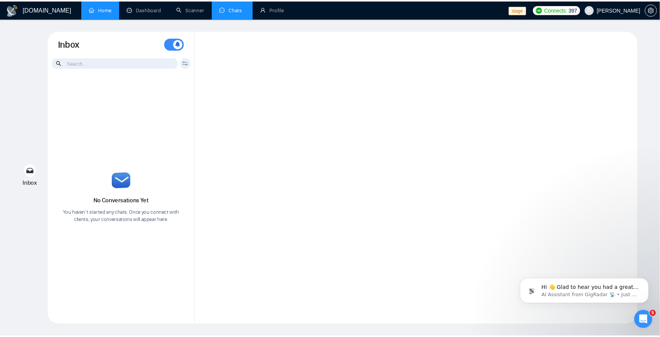
scroll to position [501, 0]
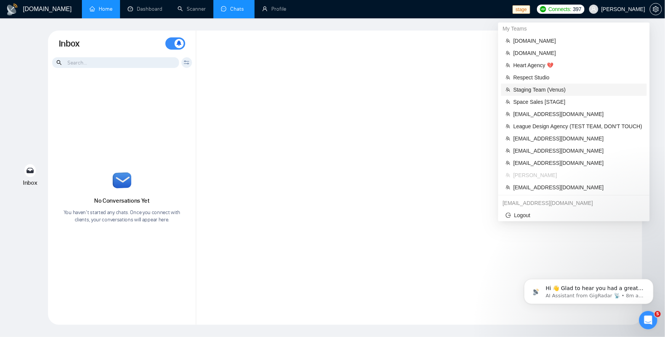
click at [551, 90] on span "Staging Team (Venus)" at bounding box center [578, 89] width 129 height 8
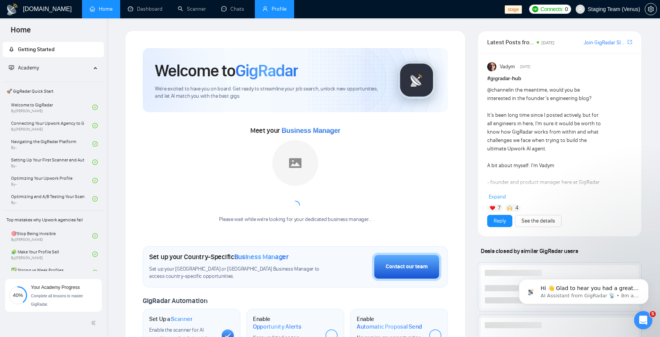
click at [273, 12] on link "Profile" at bounding box center [274, 9] width 24 height 6
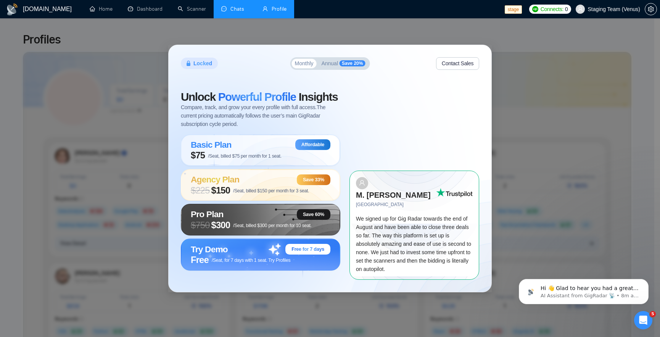
click at [234, 12] on link "Chats" at bounding box center [234, 9] width 26 height 6
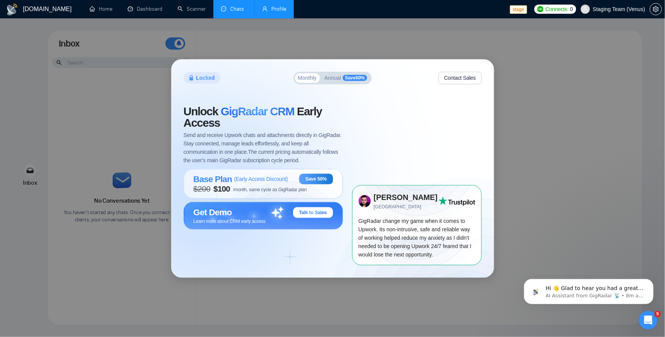
click at [279, 7] on link "Profile" at bounding box center [274, 9] width 24 height 6
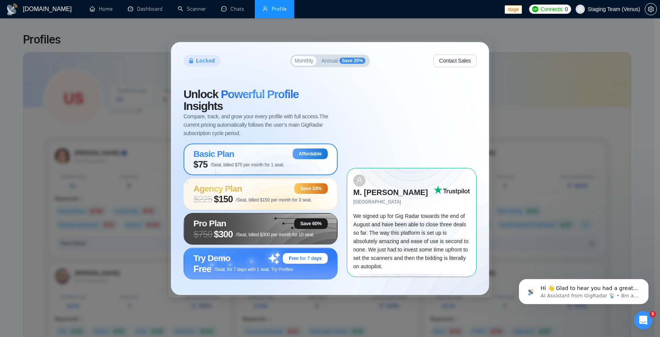
click at [270, 155] on div "Basic Plan Affordable" at bounding box center [260, 153] width 134 height 11
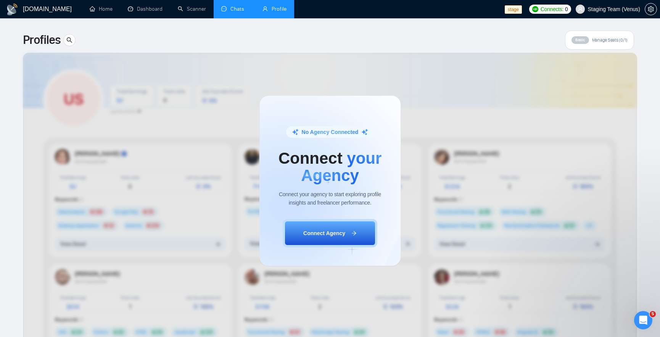
click at [236, 12] on link "Chats" at bounding box center [234, 9] width 26 height 6
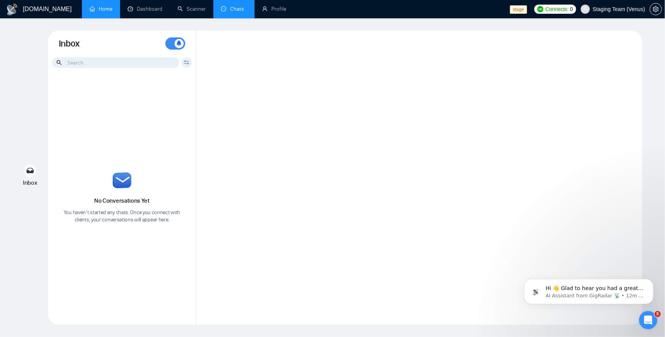
click at [91, 12] on link "Home" at bounding box center [101, 9] width 23 height 6
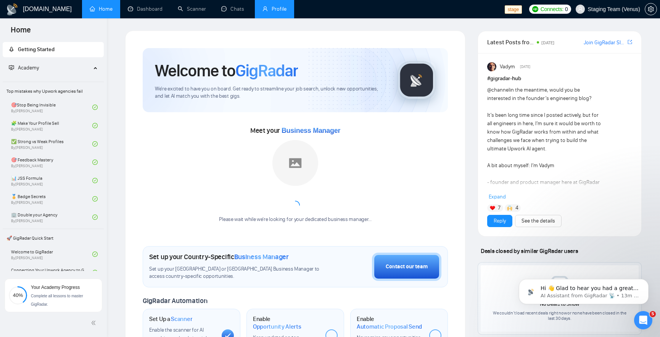
click at [282, 6] on link "Profile" at bounding box center [274, 9] width 24 height 6
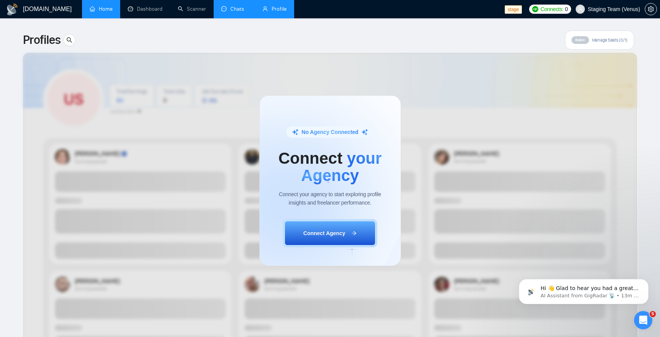
click at [234, 10] on link "Chats" at bounding box center [234, 9] width 26 height 6
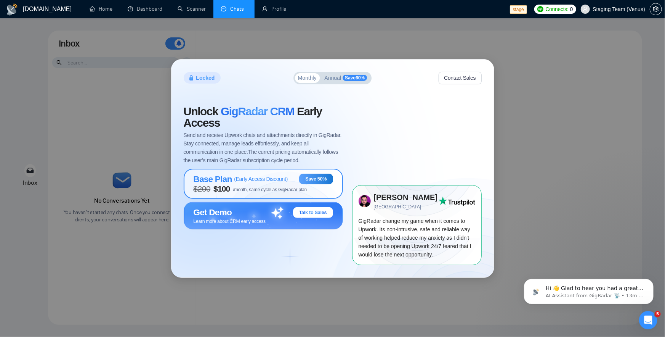
click at [275, 183] on div "Base Plan ( Early Access Discount )" at bounding box center [241, 179] width 95 height 10
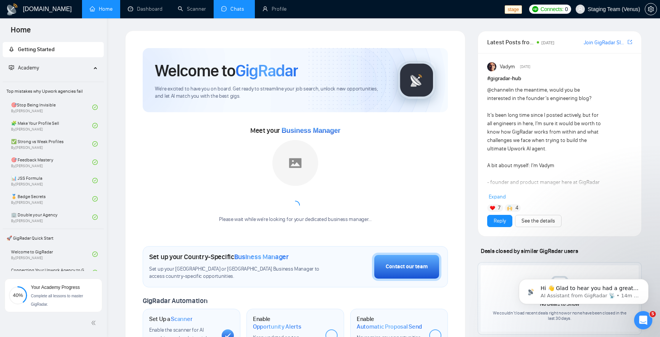
click at [241, 7] on link "Chats" at bounding box center [234, 9] width 26 height 6
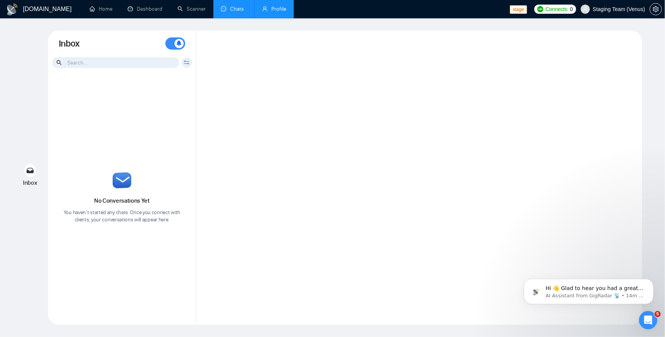
click at [281, 7] on link "Profile" at bounding box center [274, 9] width 24 height 6
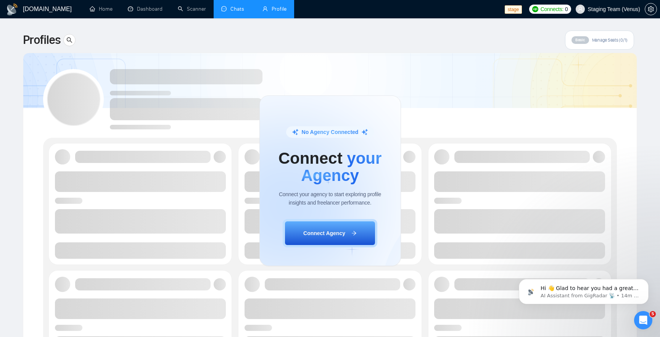
click at [236, 10] on link "Chats" at bounding box center [234, 9] width 26 height 6
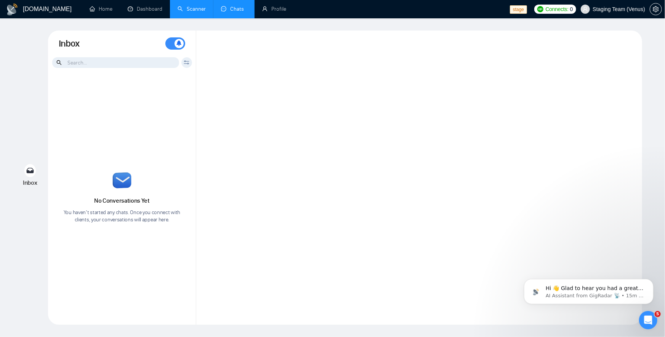
click at [185, 12] on link "Scanner" at bounding box center [192, 9] width 28 height 6
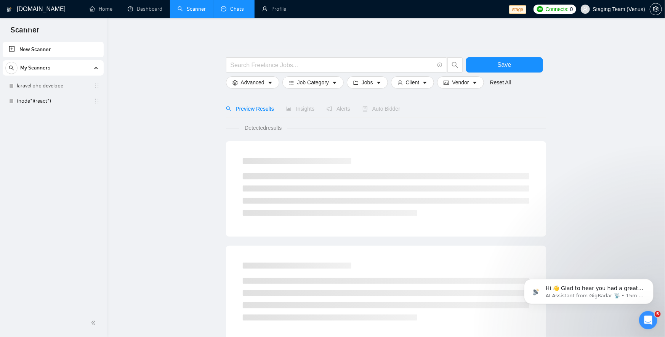
click at [238, 9] on link "Chats" at bounding box center [234, 9] width 26 height 6
